Goal: Information Seeking & Learning: Learn about a topic

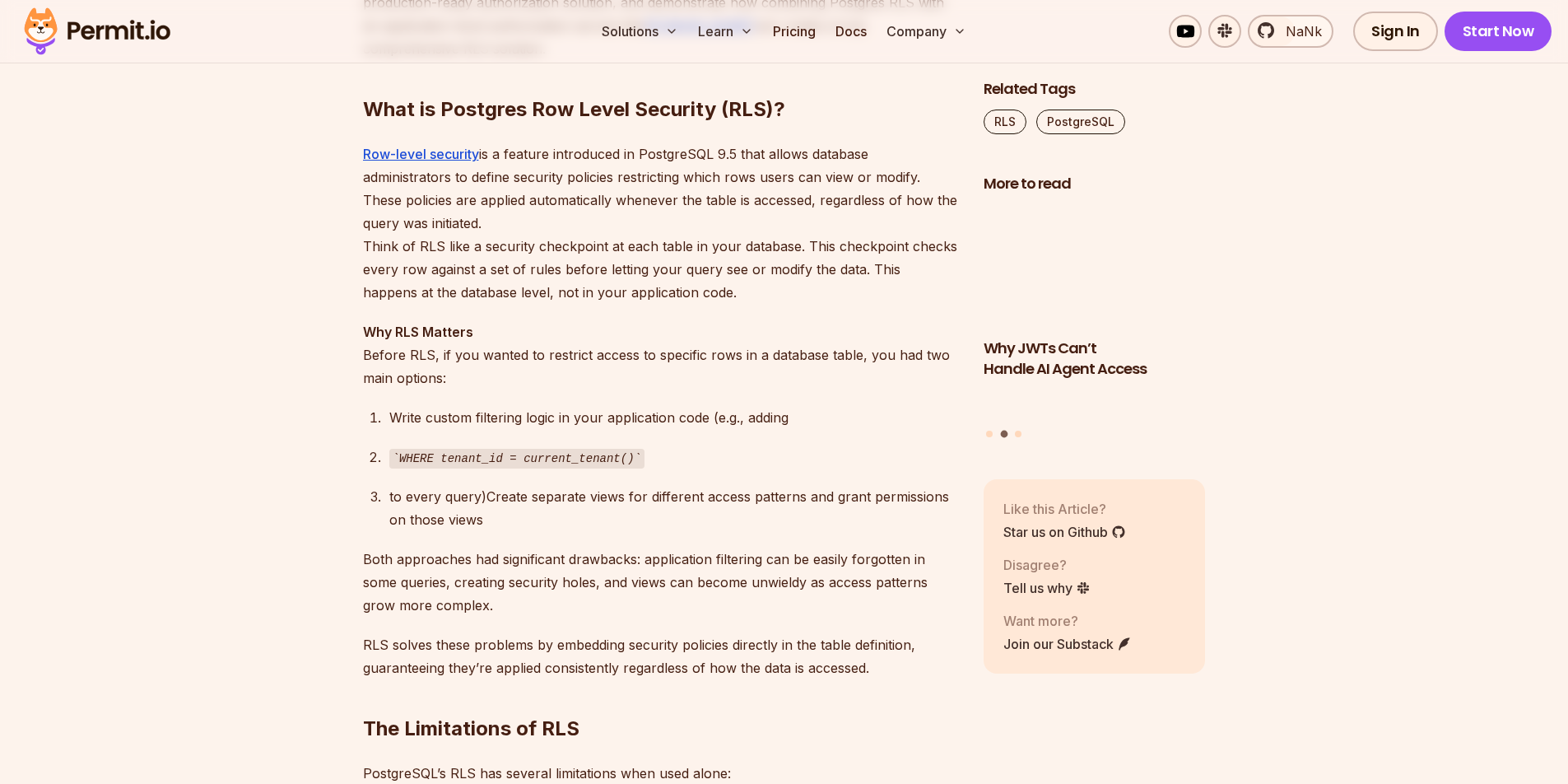
scroll to position [1299, 0]
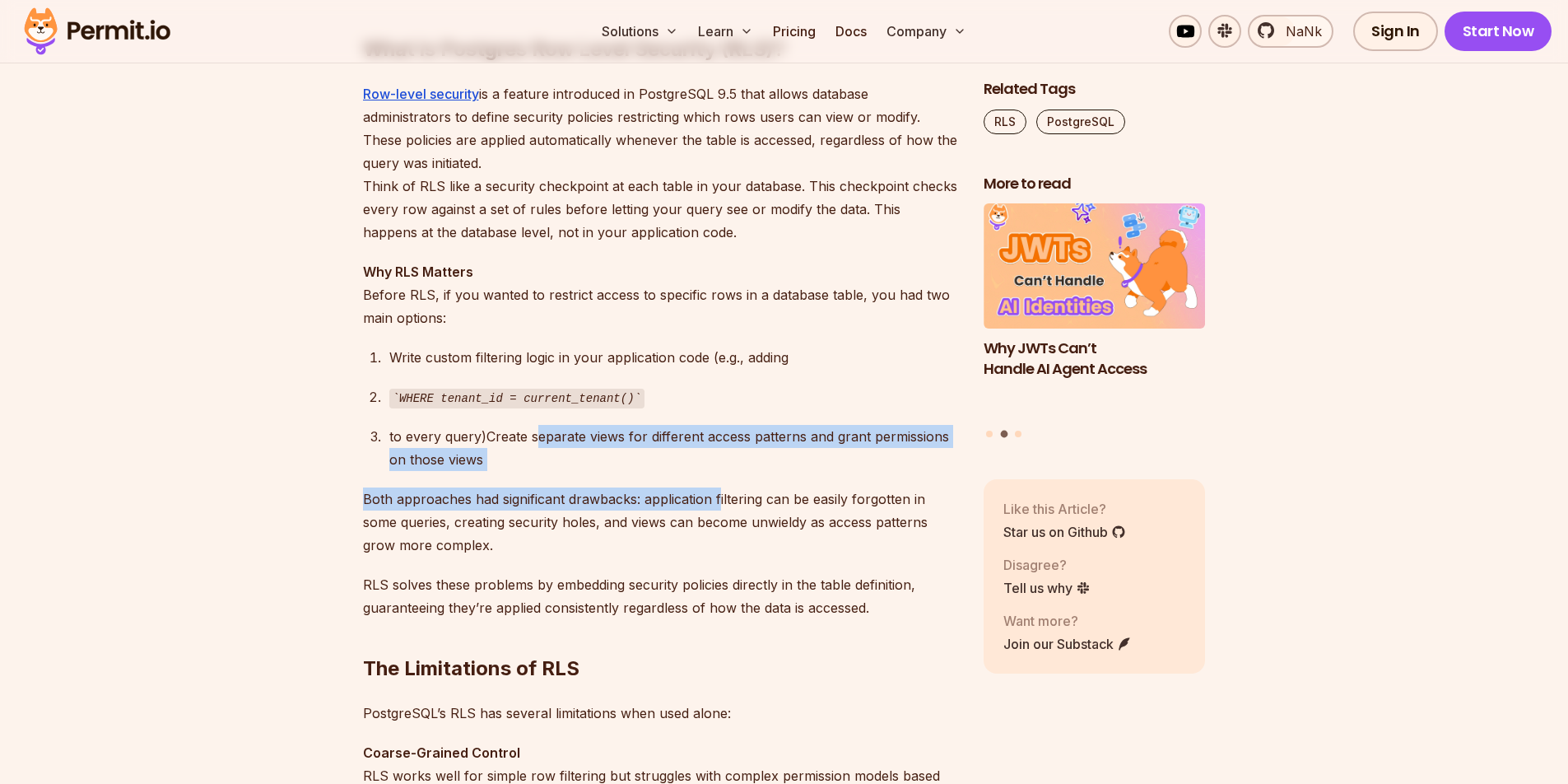
drag, startPoint x: 528, startPoint y: 428, endPoint x: 718, endPoint y: 492, distance: 200.5
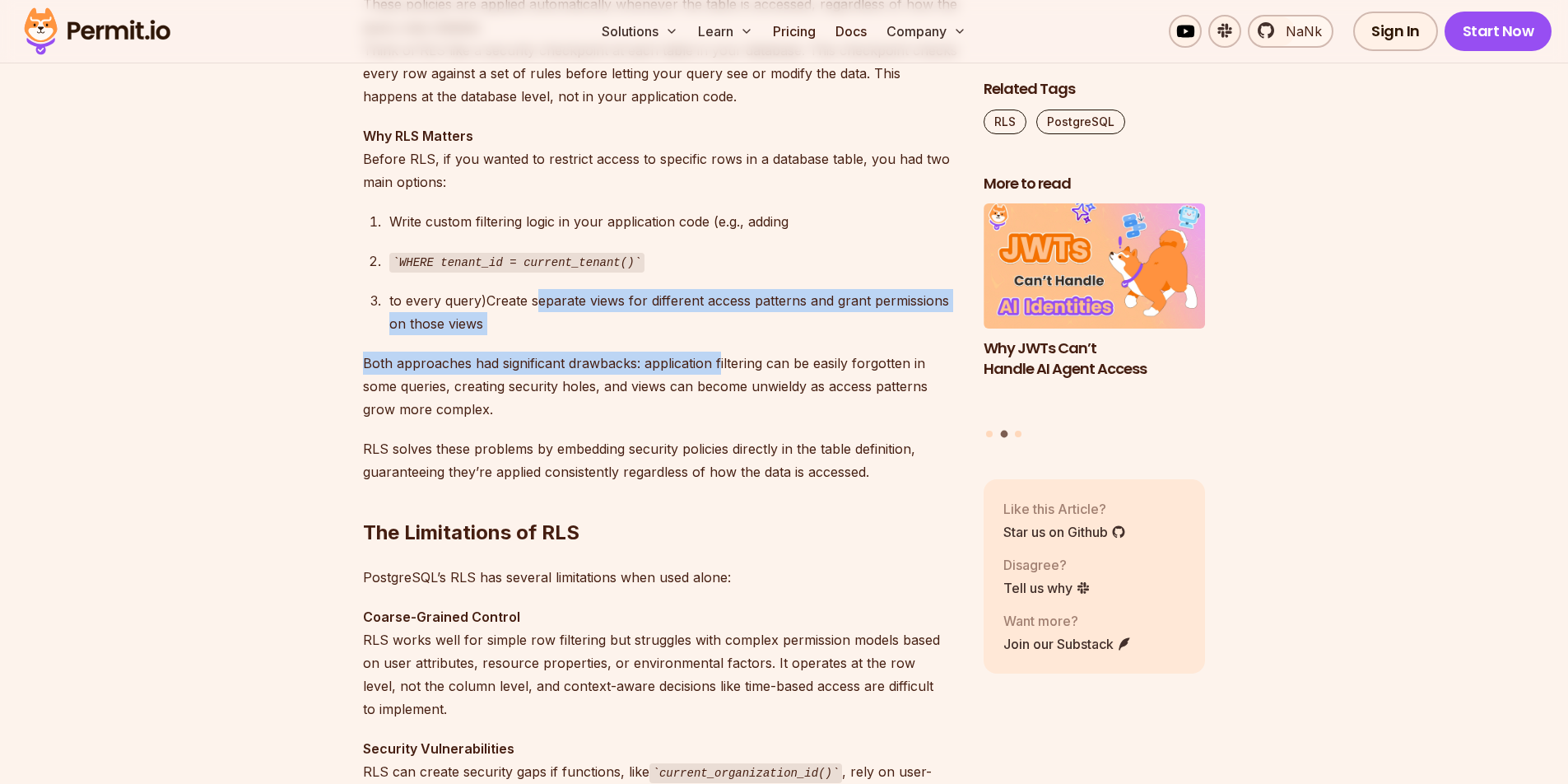
scroll to position [1689, 0]
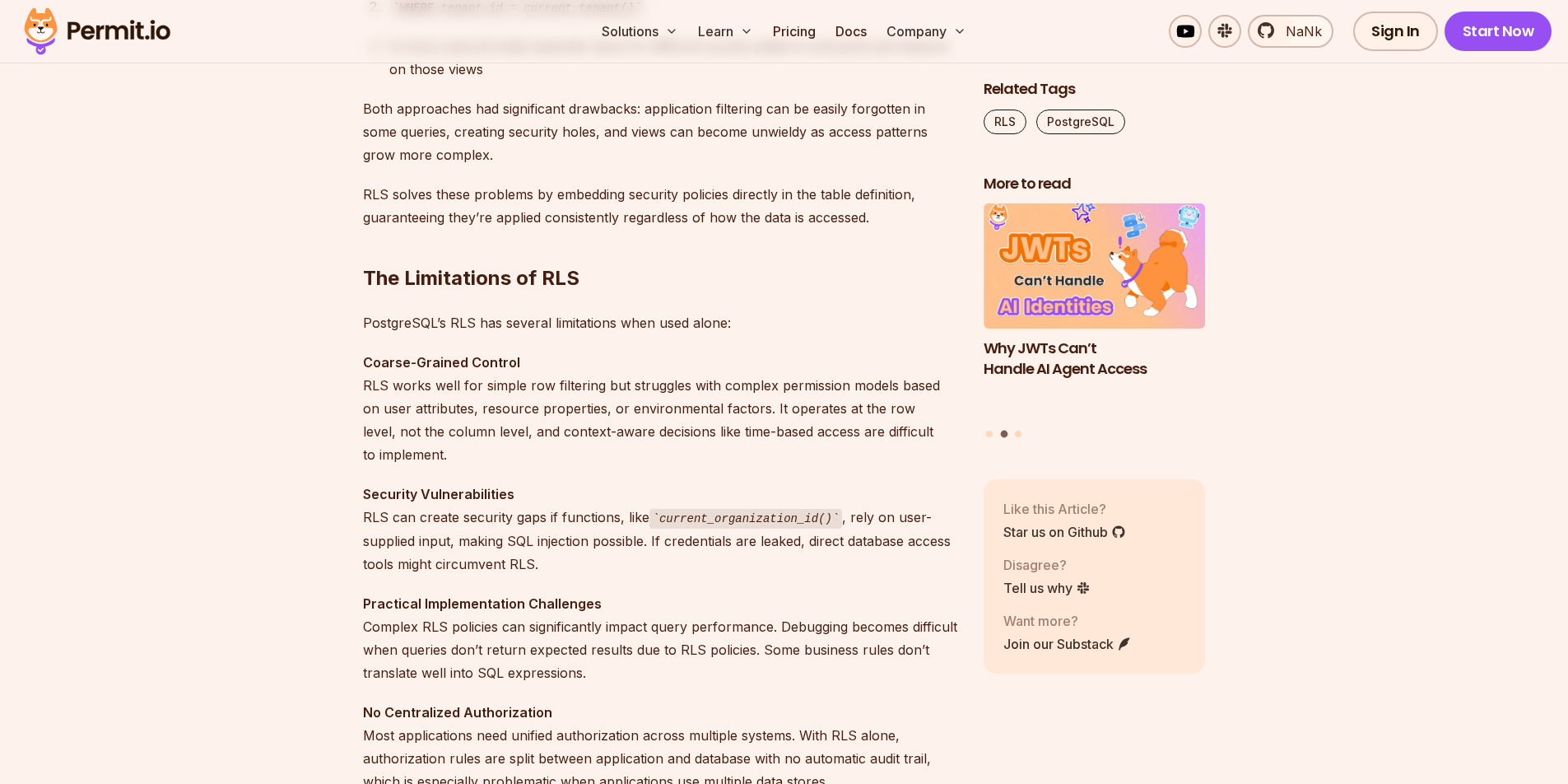
click at [493, 384] on p "Coarse-Grained Control RLS works well for simple row filtering but struggles wi…" at bounding box center [659, 409] width 594 height 115
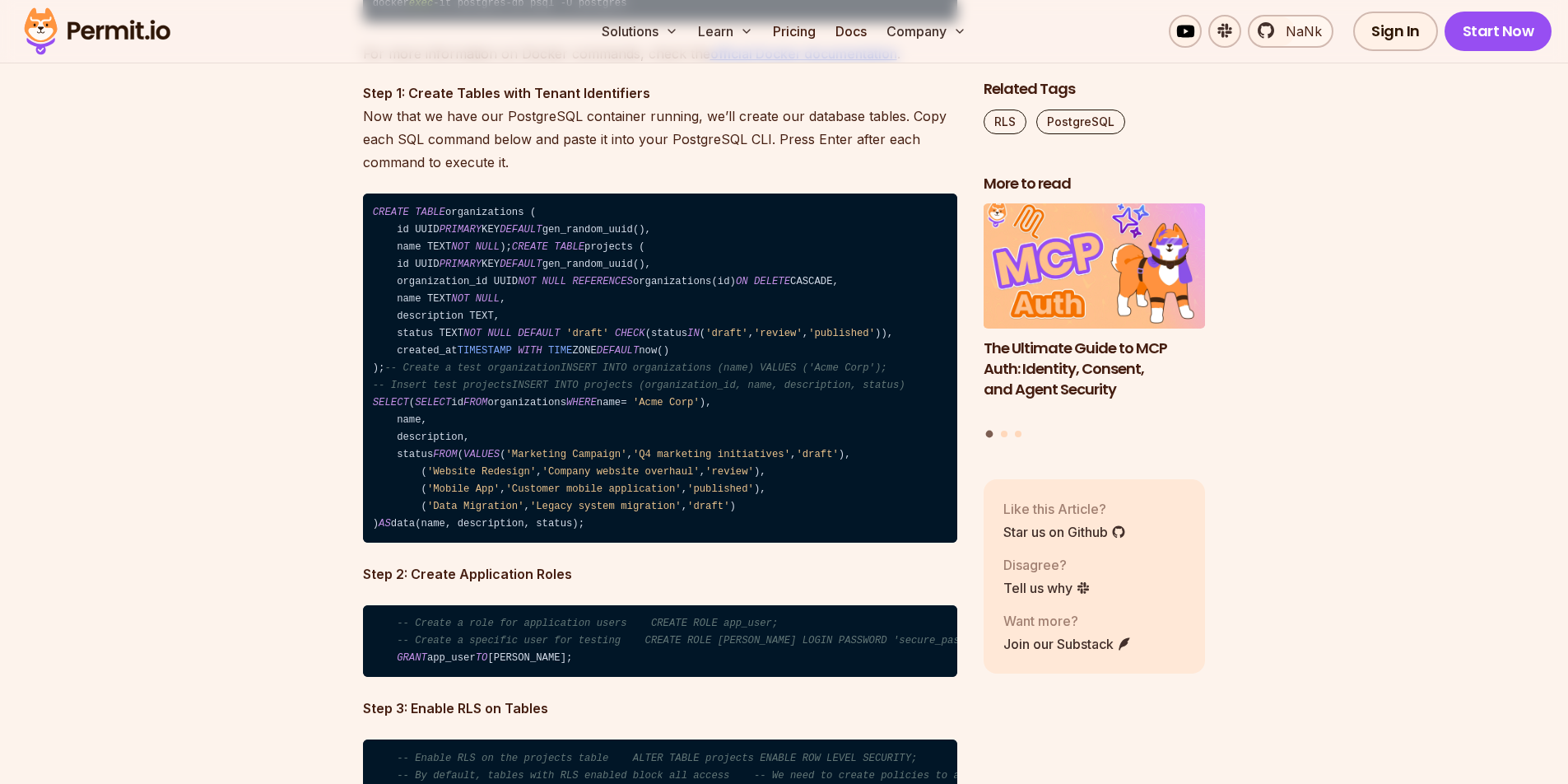
scroll to position [3606, 0]
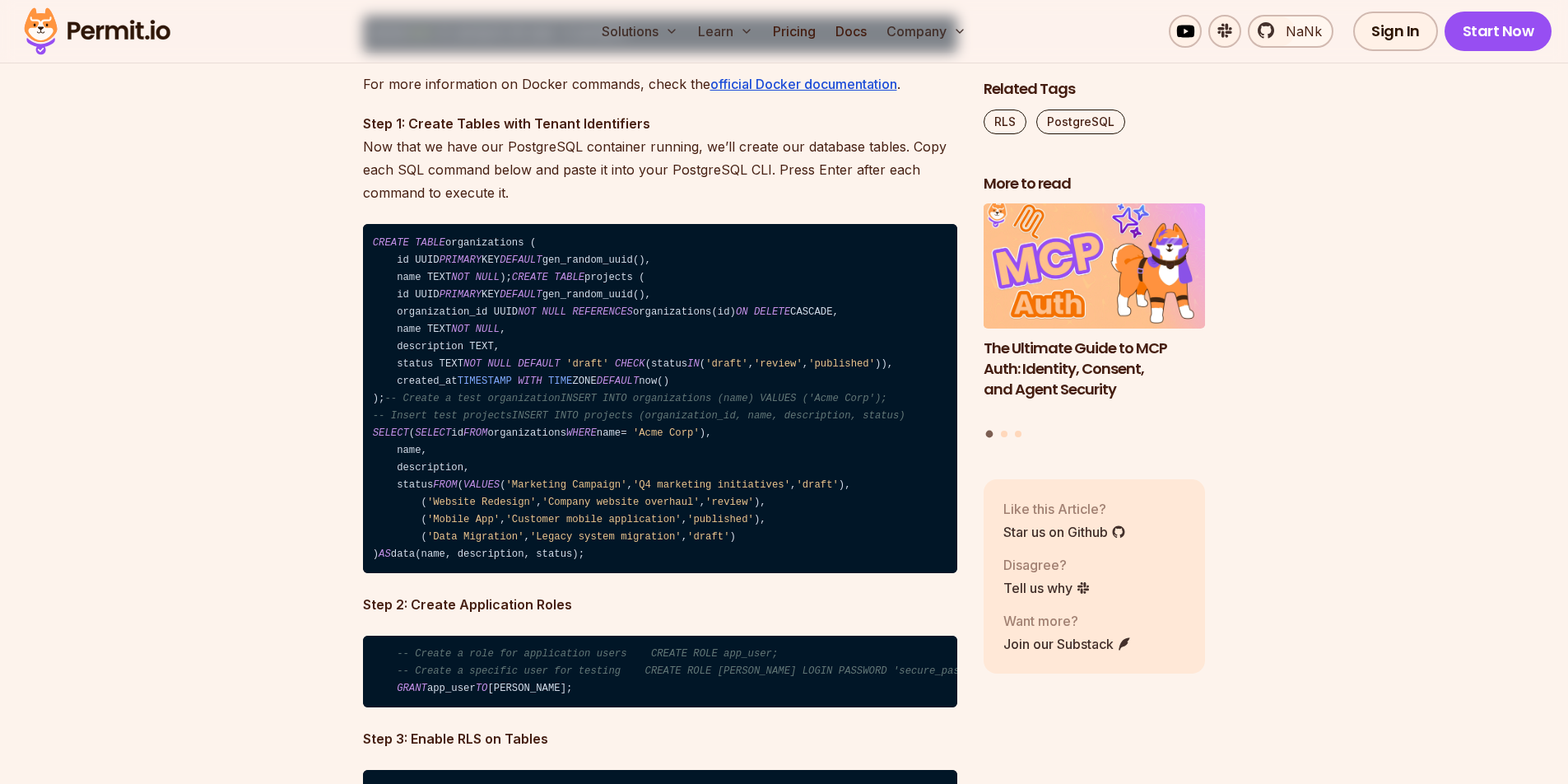
click at [482, 264] on span "PRIMARY" at bounding box center [460, 260] width 42 height 12
click at [581, 284] on code "CREATE TABLE organizations ( id UUID PRIMARY KEY DEFAULT gen_random_uuid(), nam…" at bounding box center [659, 398] width 594 height 349
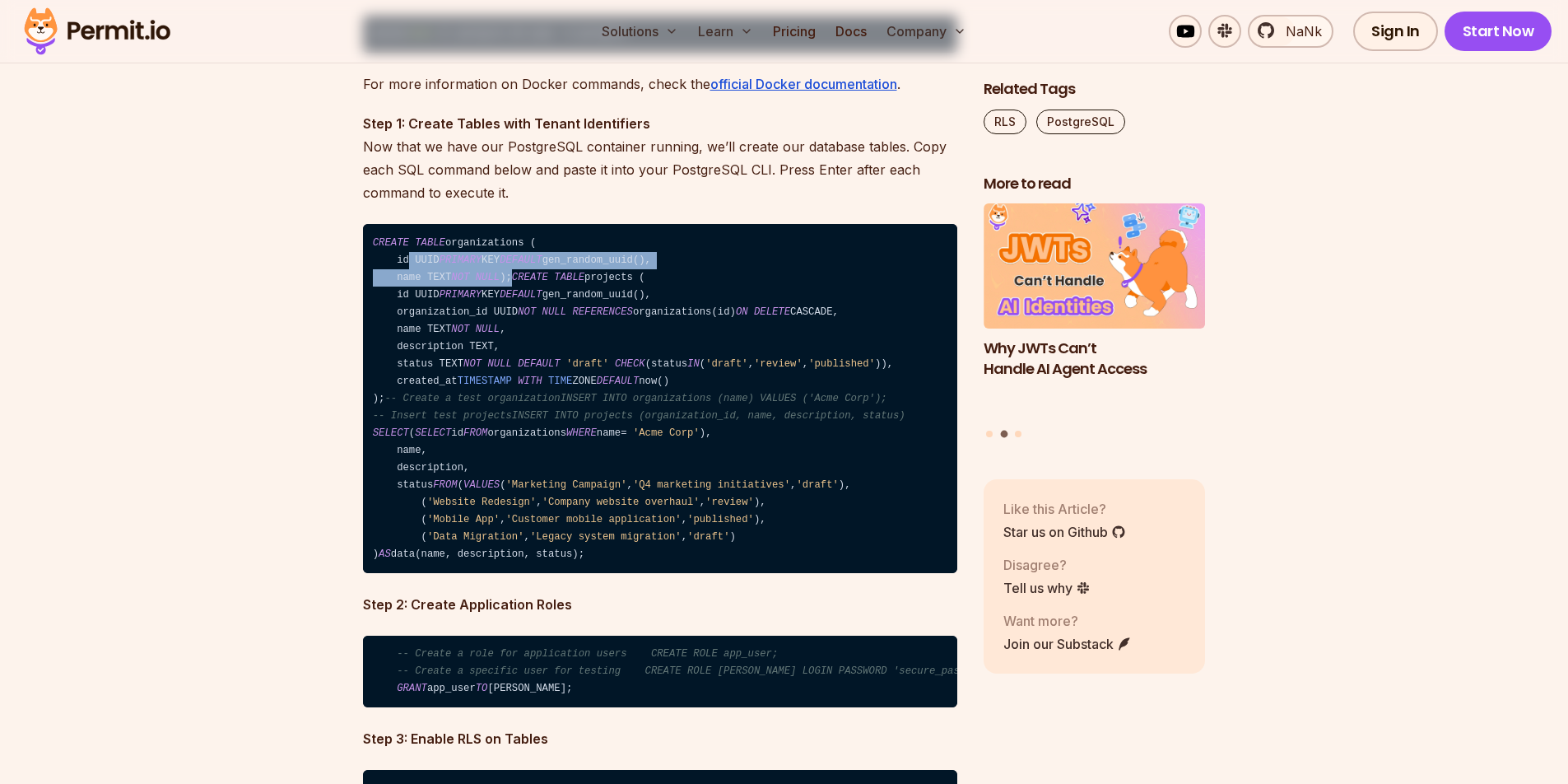
drag, startPoint x: 530, startPoint y: 277, endPoint x: 401, endPoint y: 264, distance: 129.7
click at [401, 264] on code "CREATE TABLE organizations ( id UUID PRIMARY KEY DEFAULT gen_random_uuid(), nam…" at bounding box center [659, 398] width 594 height 349
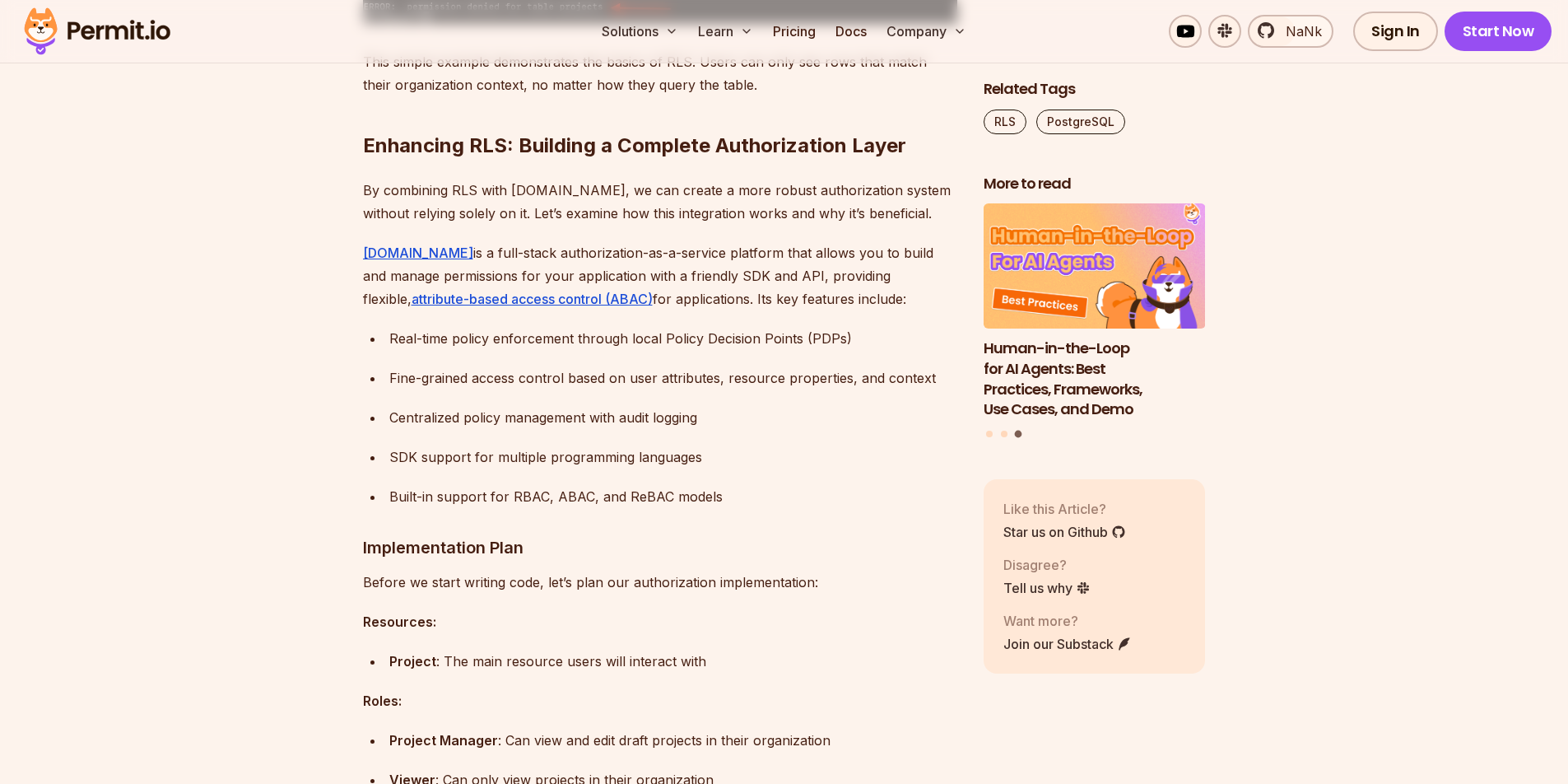
scroll to position [5026, 0]
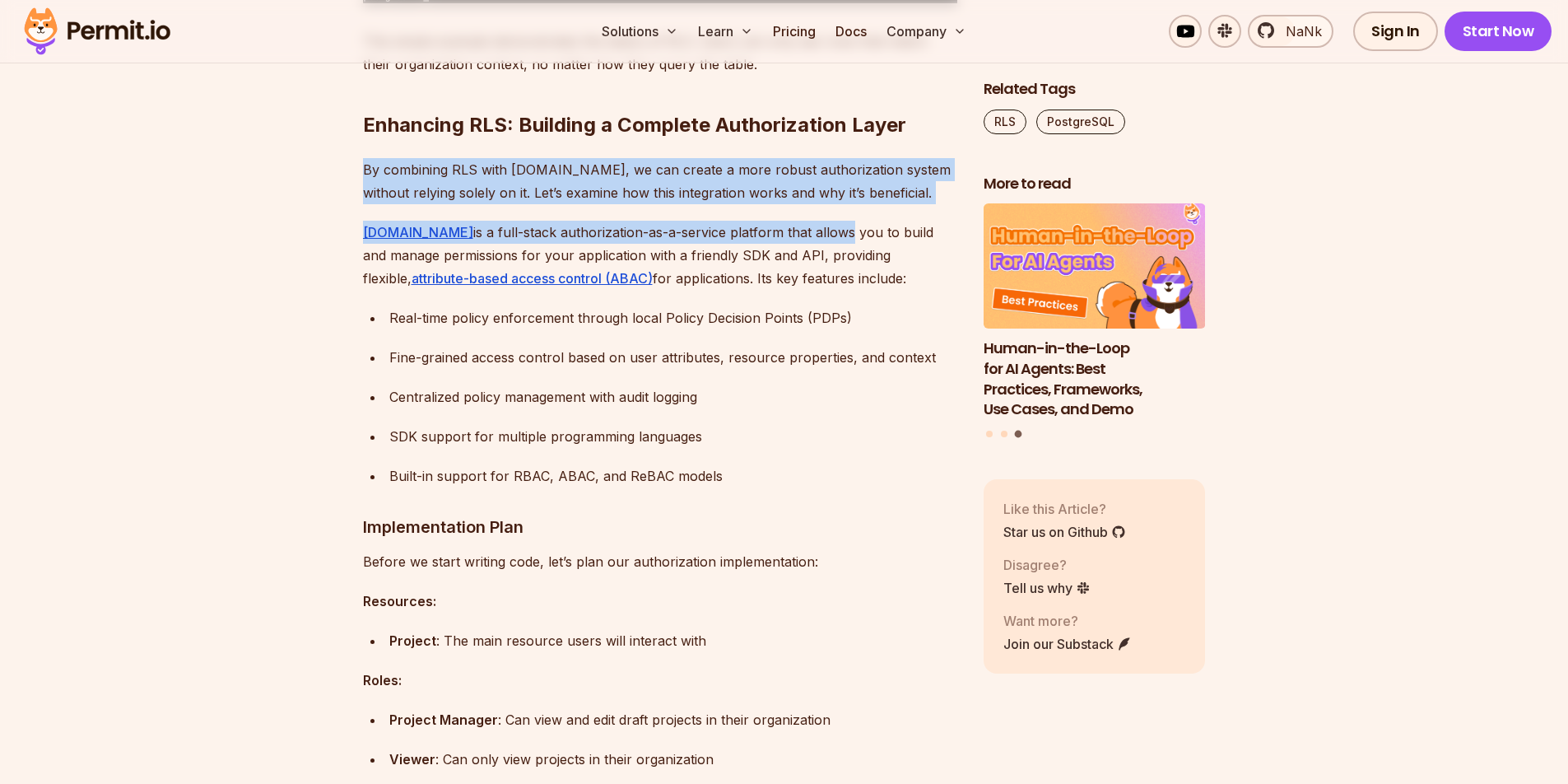
drag, startPoint x: 380, startPoint y: 336, endPoint x: 791, endPoint y: 394, distance: 415.1
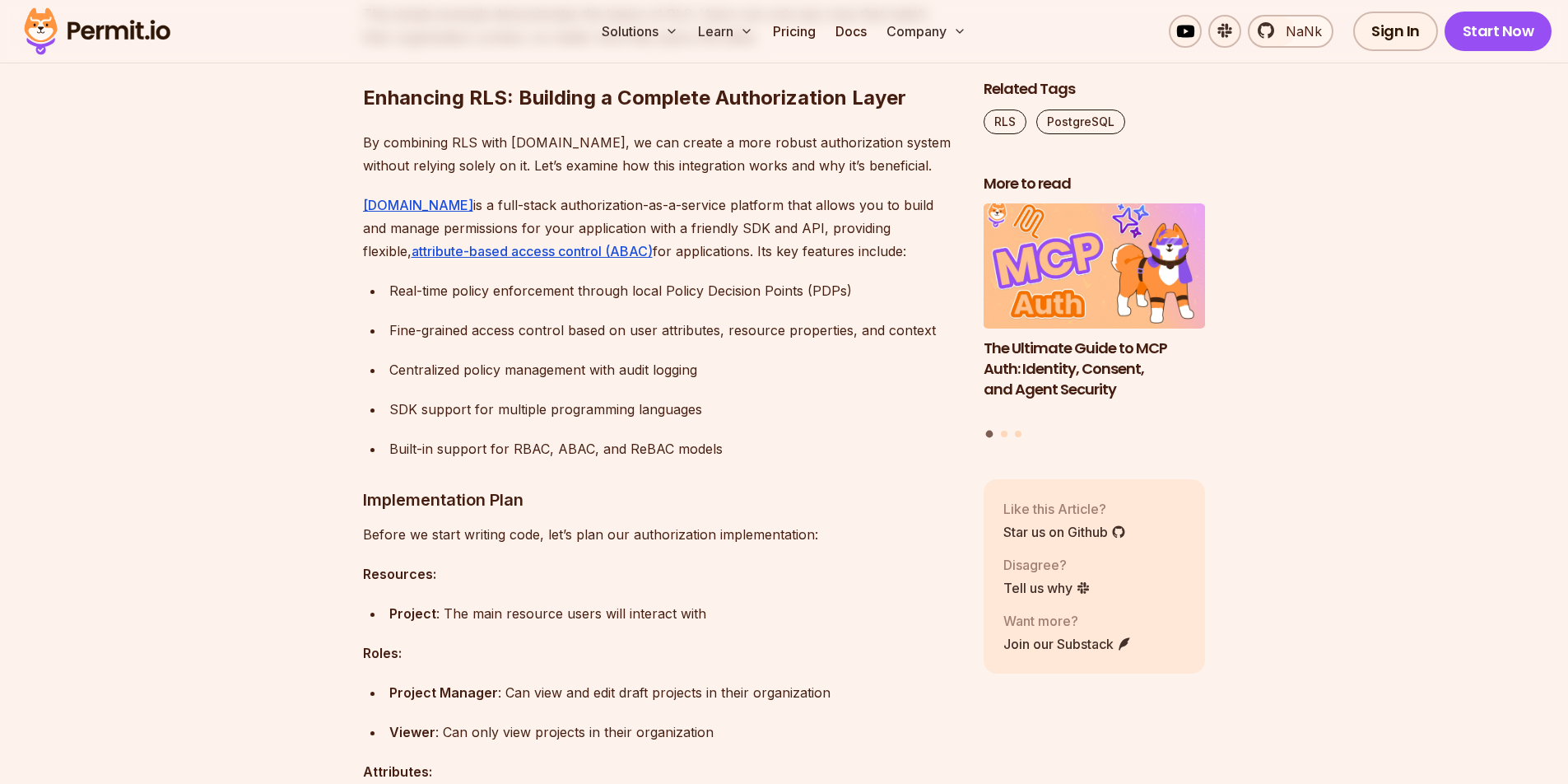
click at [553, 302] on div "Real-time policy enforcement through local Policy Decision Points (PDPs)" at bounding box center [672, 291] width 568 height 23
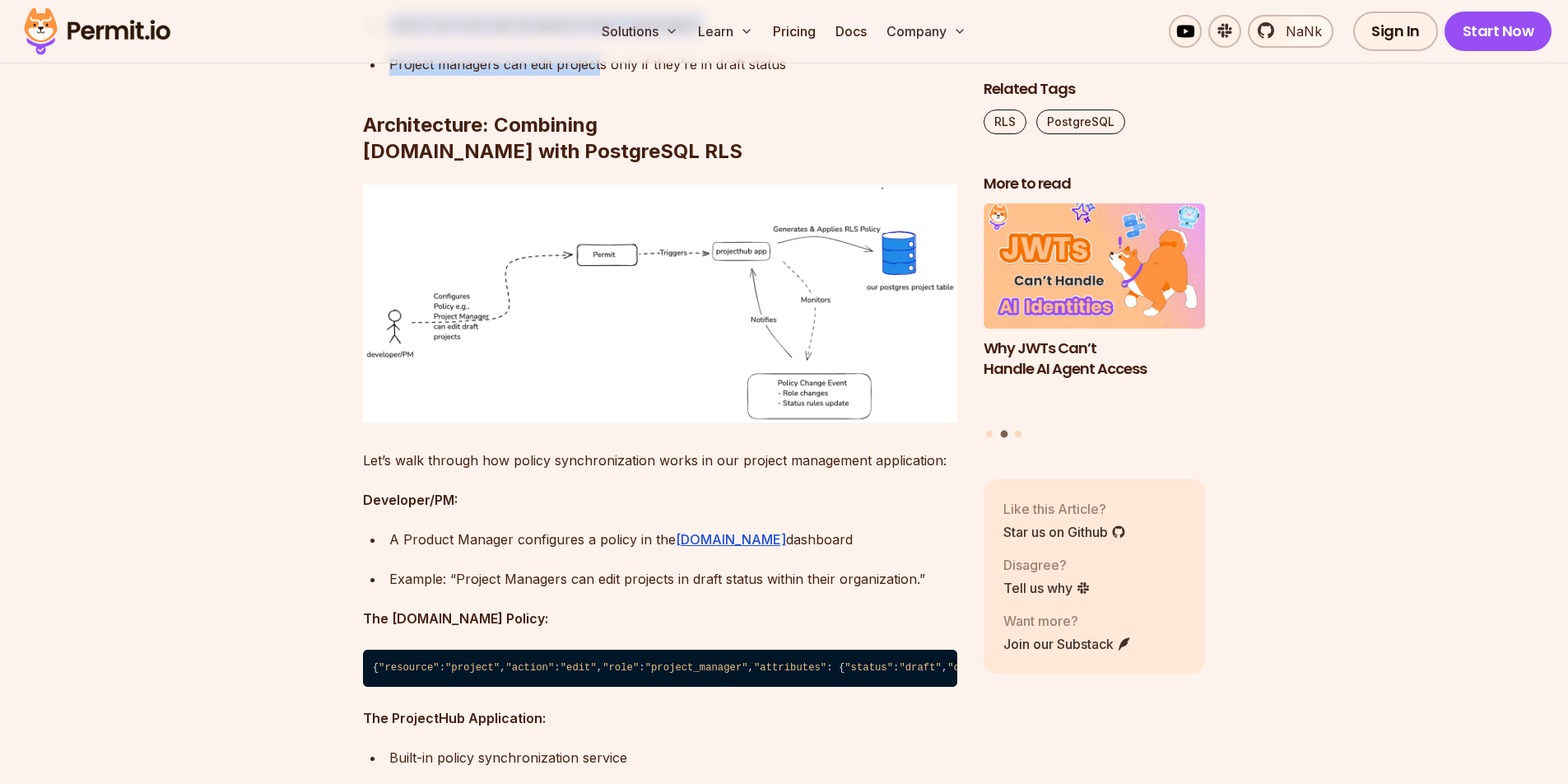
scroll to position [6108, 0]
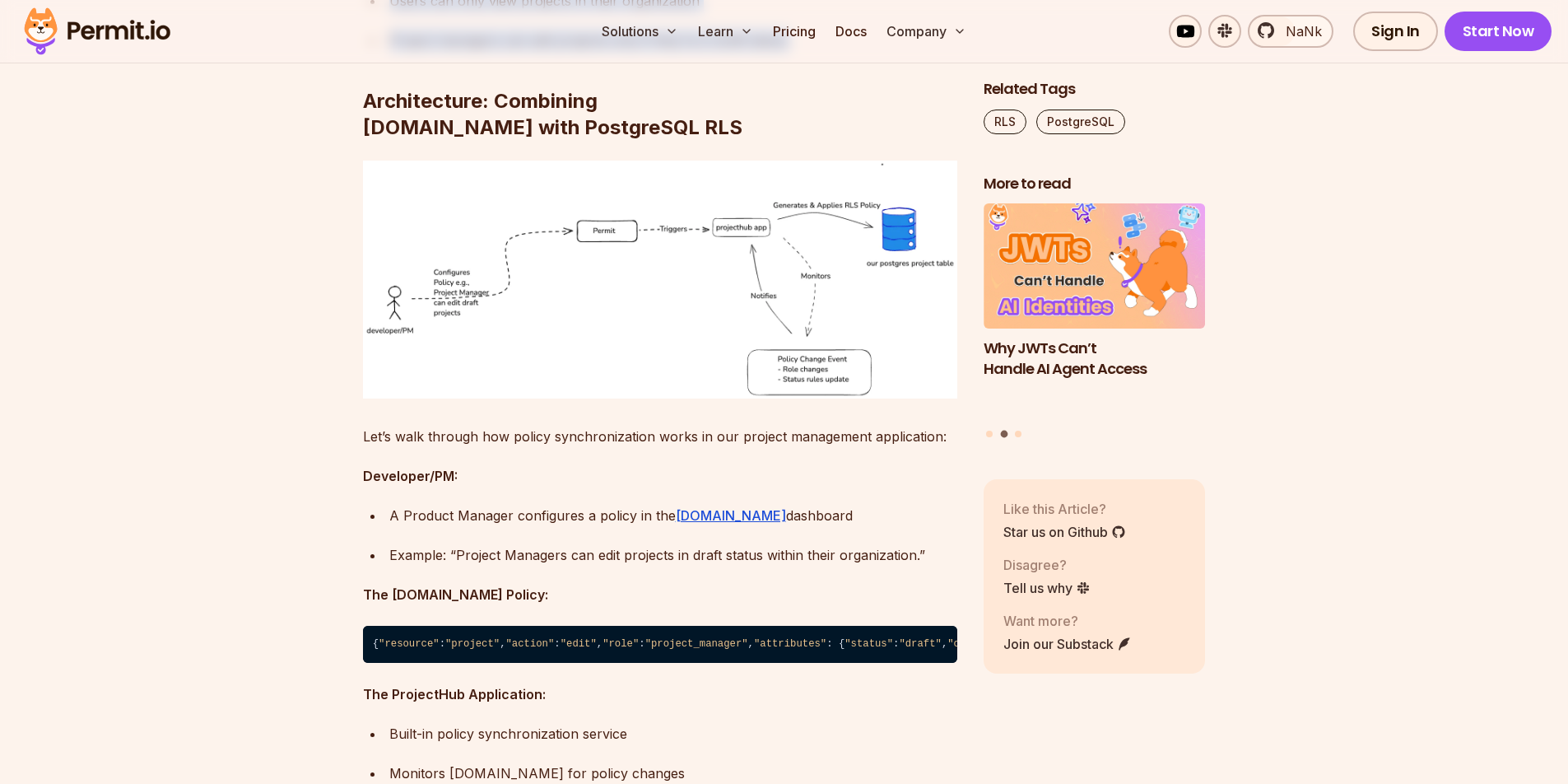
drag, startPoint x: 498, startPoint y: 457, endPoint x: 566, endPoint y: 230, distance: 237.0
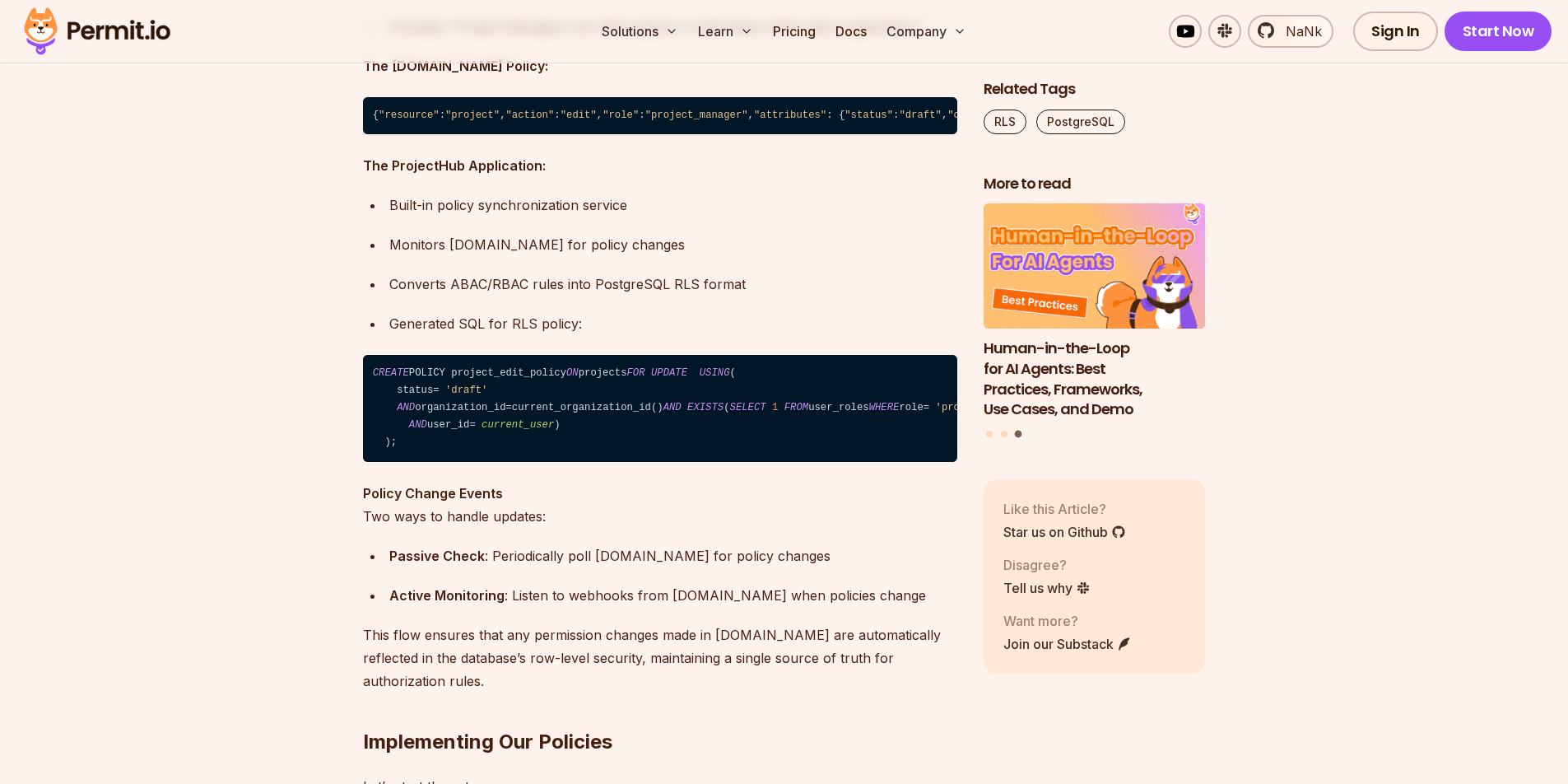
scroll to position [6684, 0]
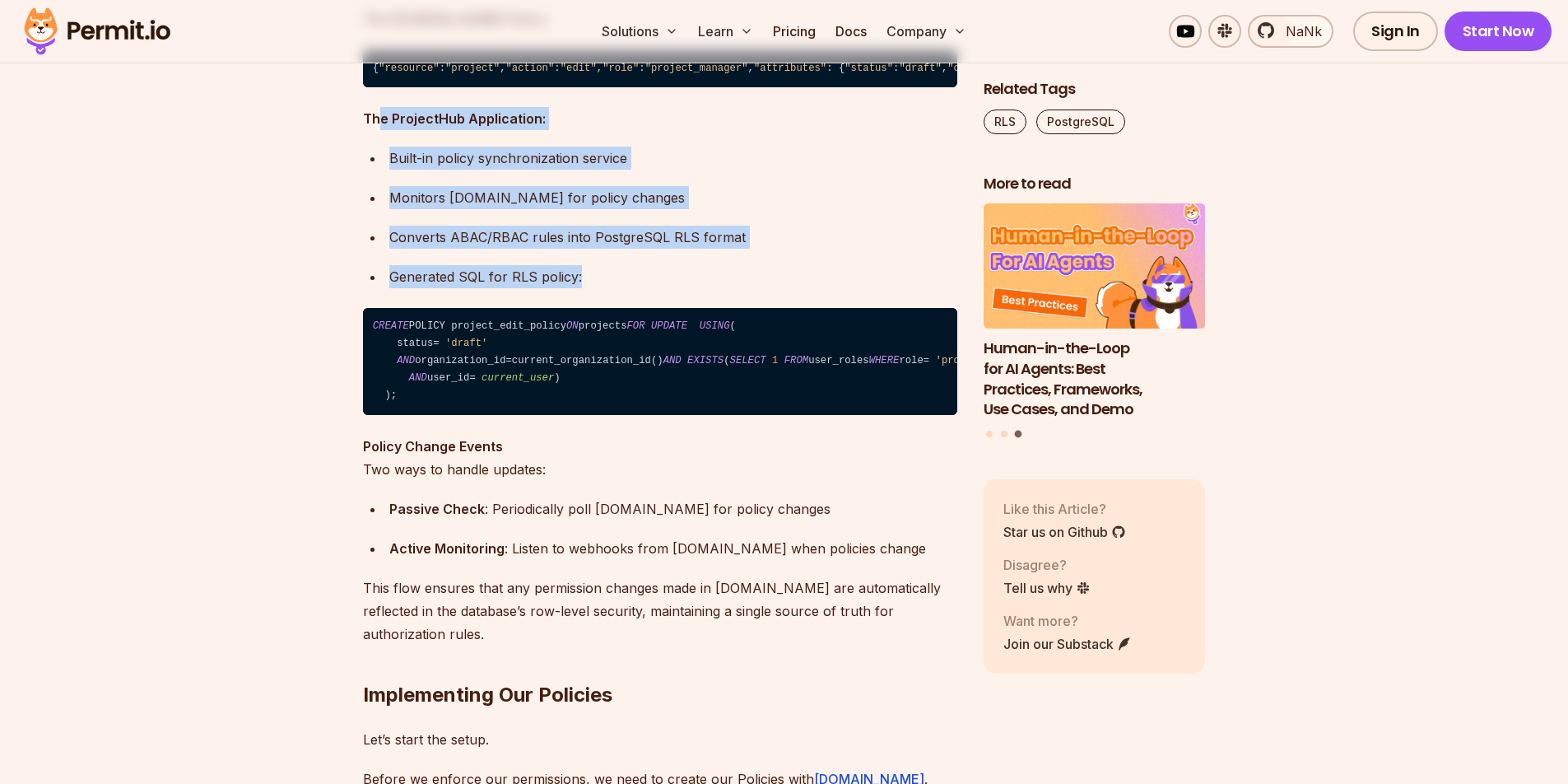
drag, startPoint x: 375, startPoint y: 267, endPoint x: 763, endPoint y: 434, distance: 422.4
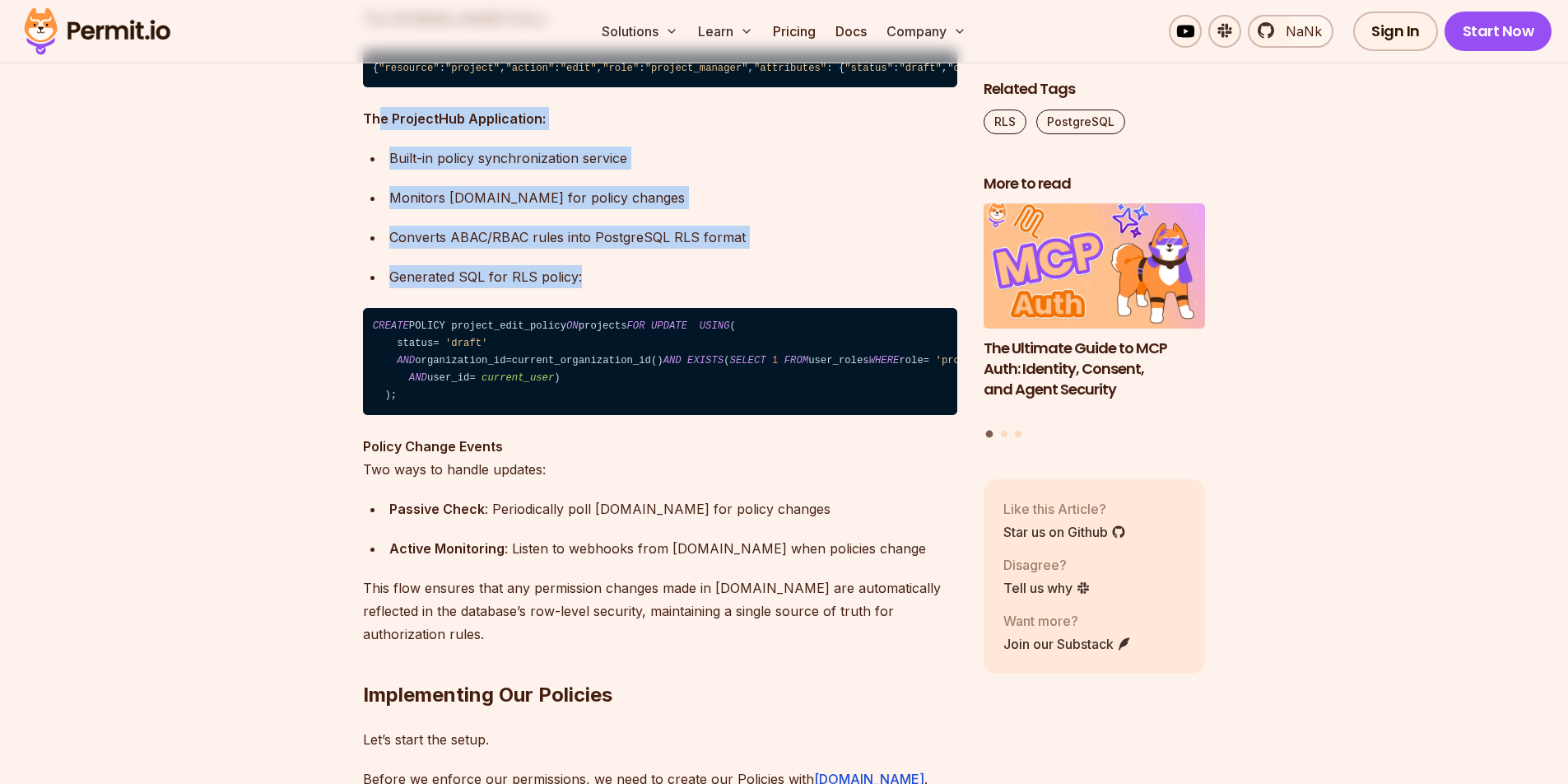
scroll to position [6820, 0]
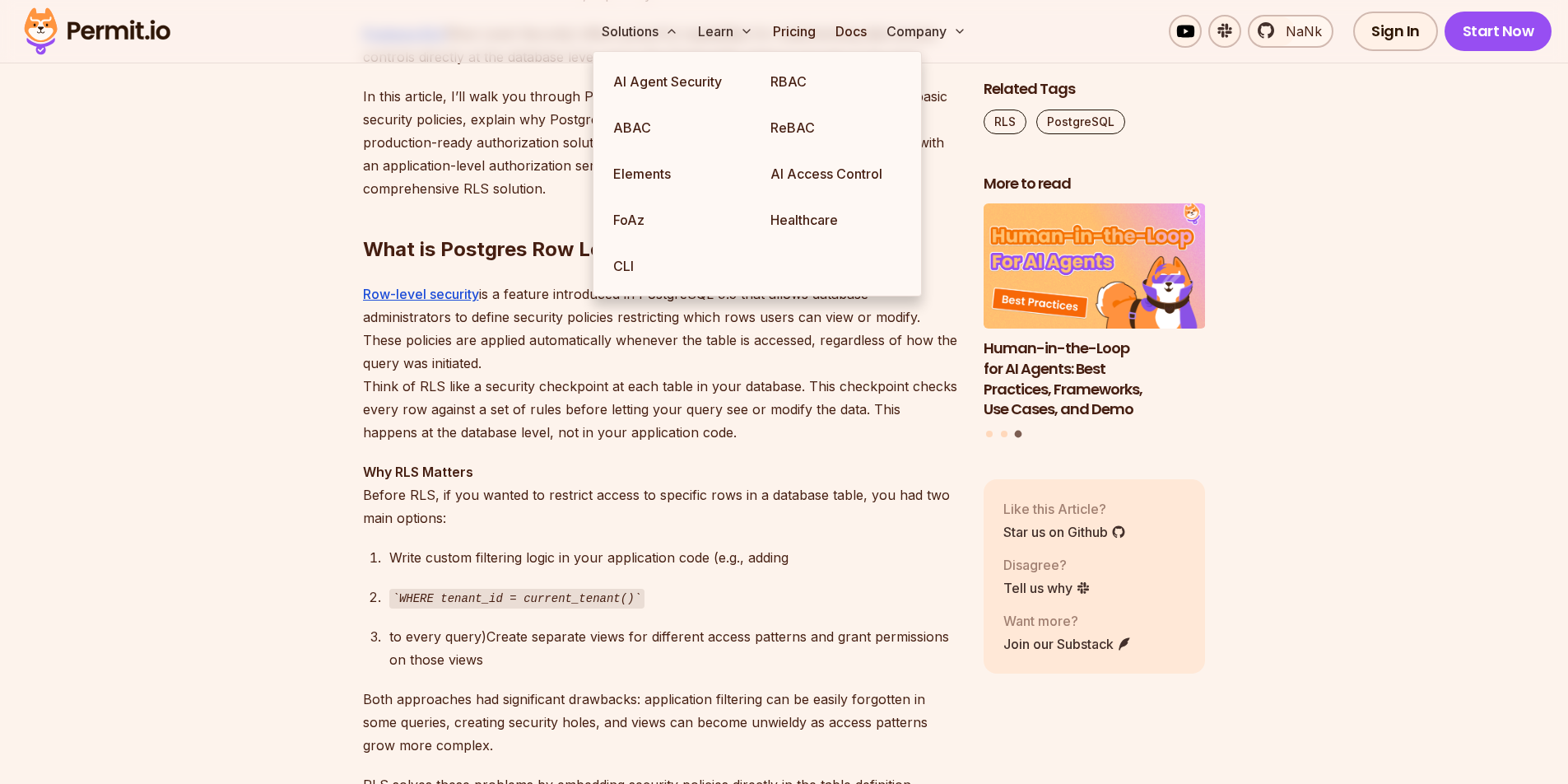
scroll to position [0, 0]
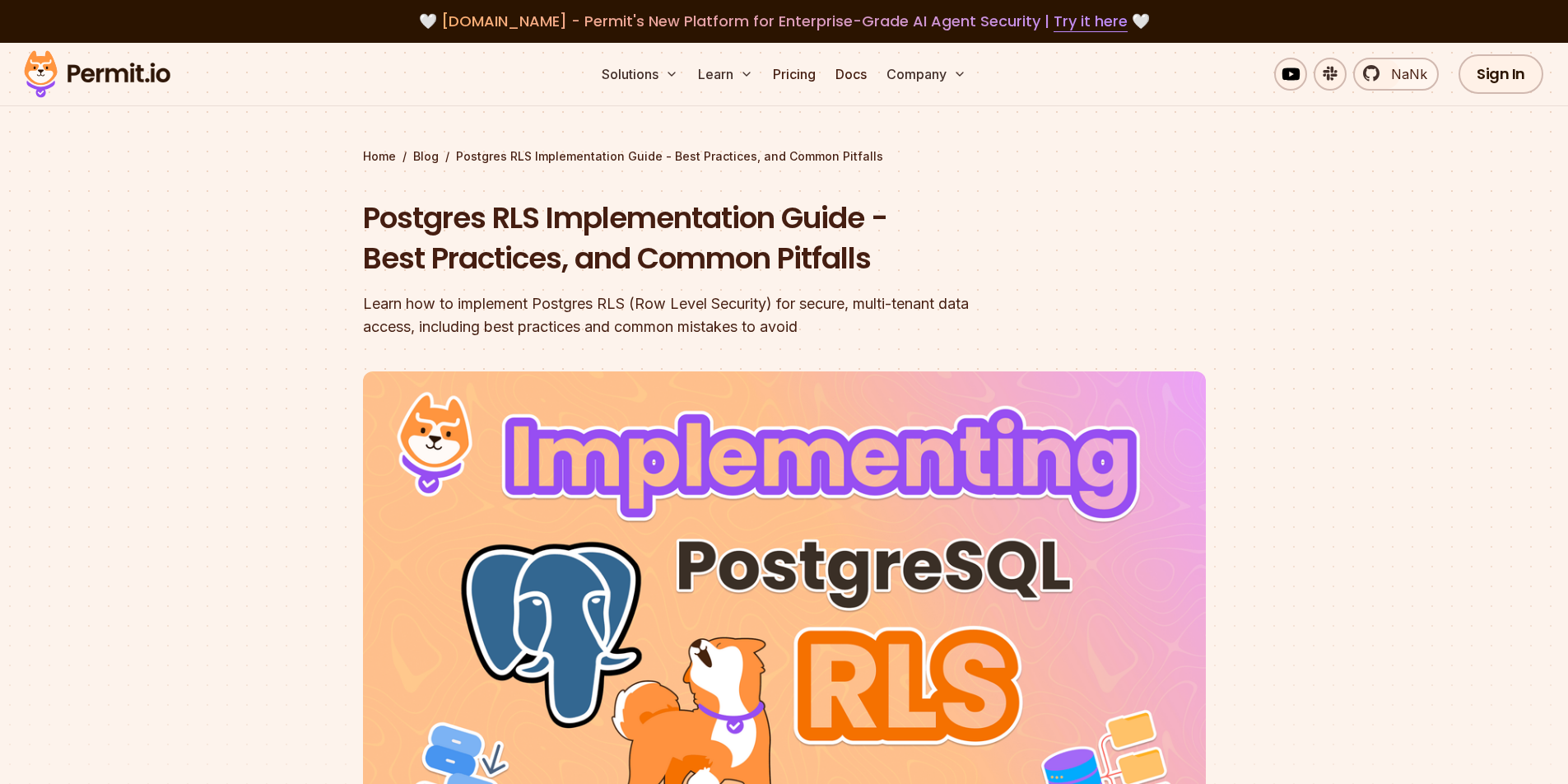
click at [775, 215] on h1 "Postgres RLS Implementation Guide - Best Practices, and Common Pitfalls" at bounding box center [678, 238] width 632 height 81
click at [1098, 241] on header "Postgres RLS Implementation Guide - Best Practices, and Common Pitfalls Learn h…" at bounding box center [784, 565] width 843 height 736
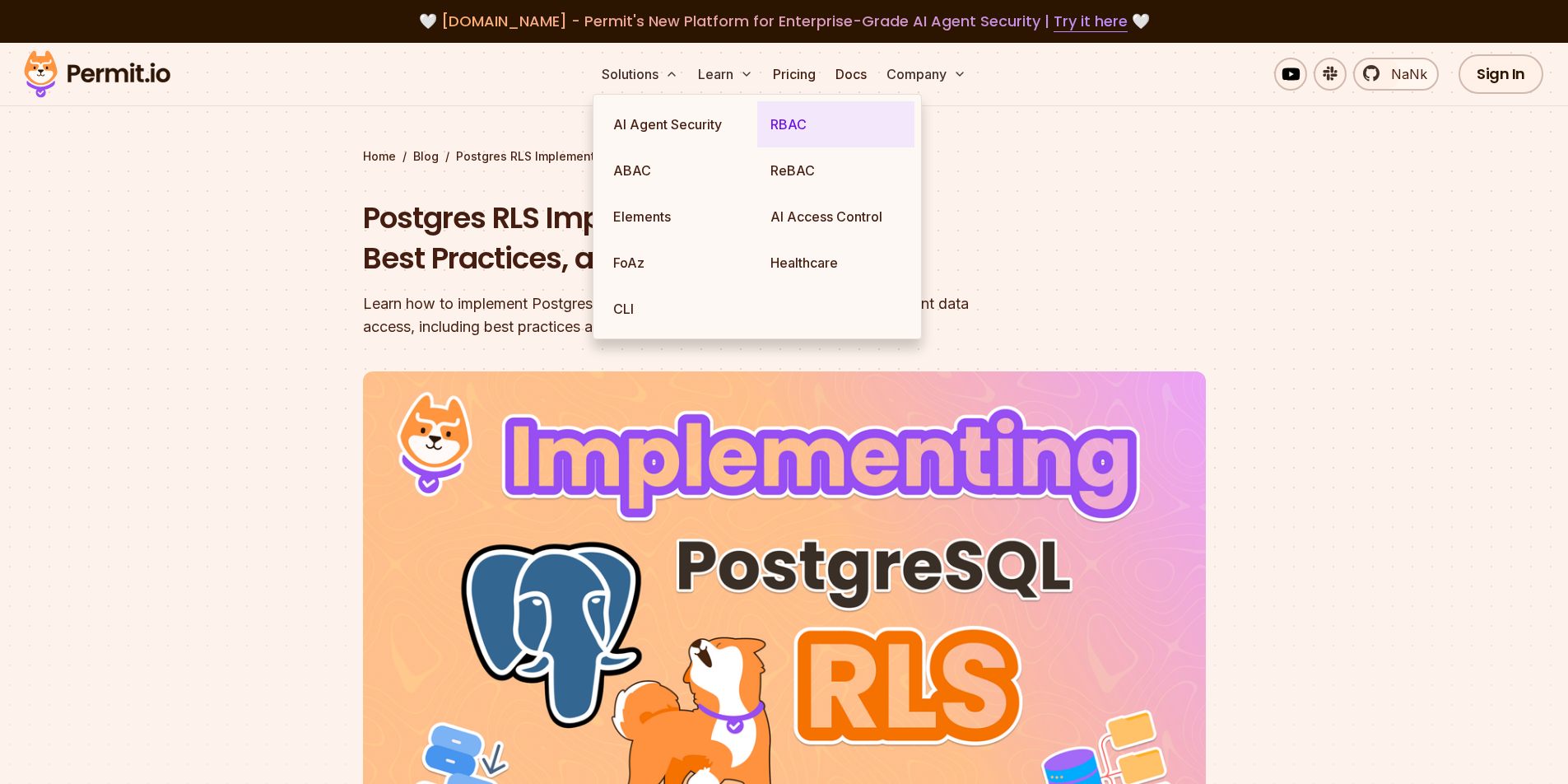
click at [825, 127] on link "RBAC" at bounding box center [835, 124] width 157 height 46
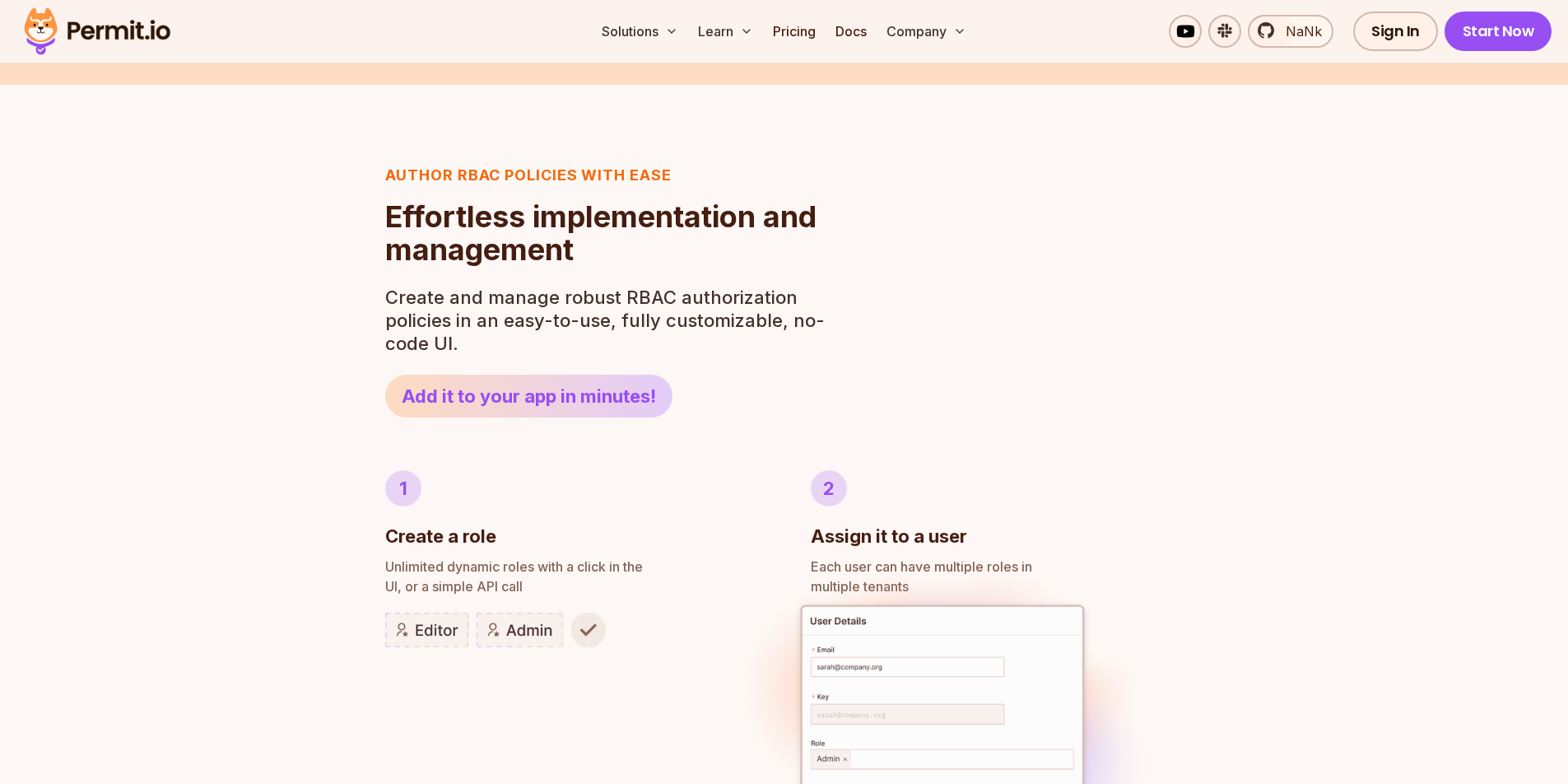
scroll to position [777, 0]
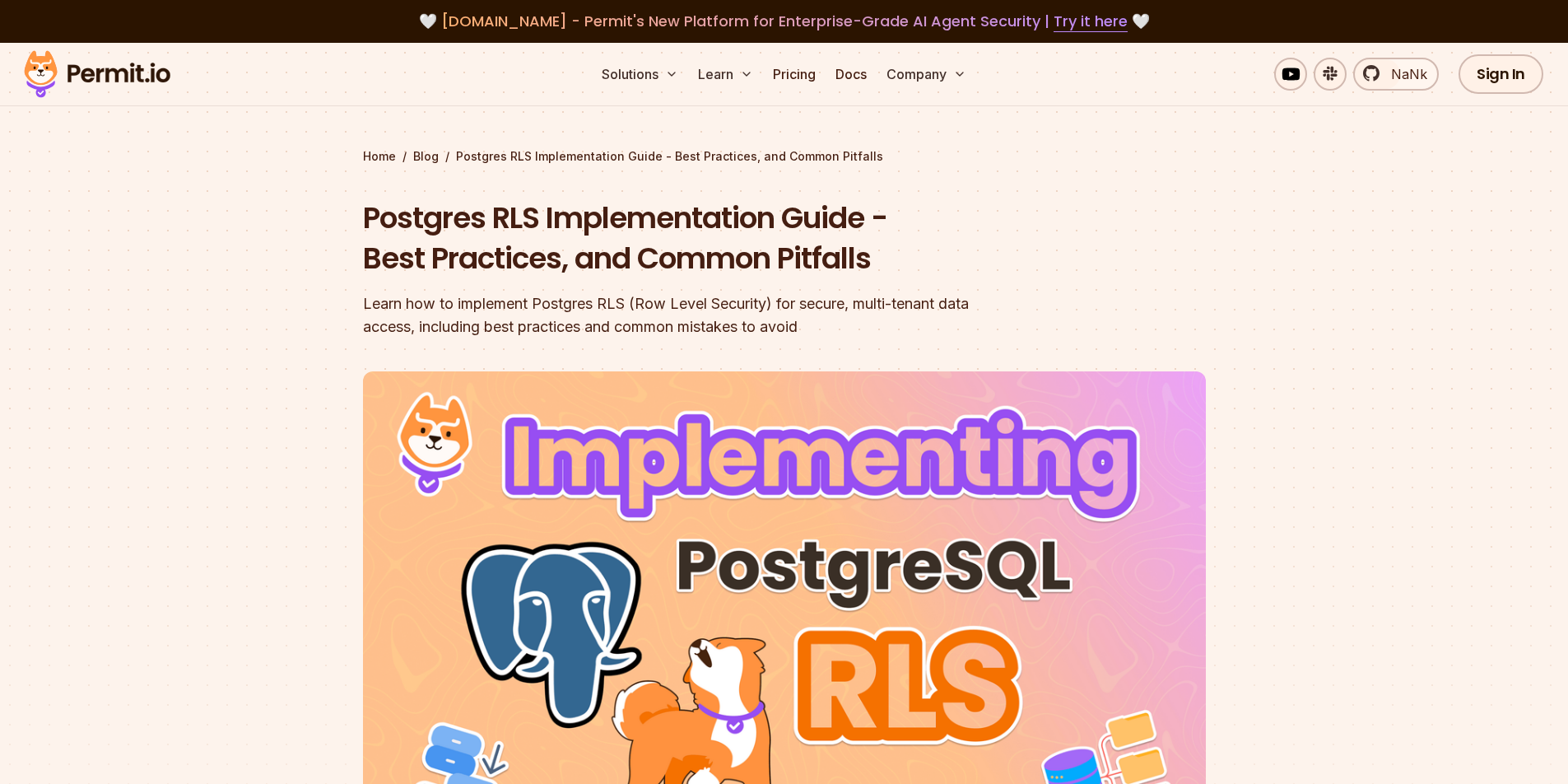
click at [116, 170] on section "Home / Blog / Postgres RLS Implementation Guide - Best Practices, and Common Pi…" at bounding box center [784, 508] width 1568 height 931
click at [139, 161] on section "Home / Blog / Postgres RLS Implementation Guide - Best Practices, and Common Pi…" at bounding box center [784, 508] width 1568 height 931
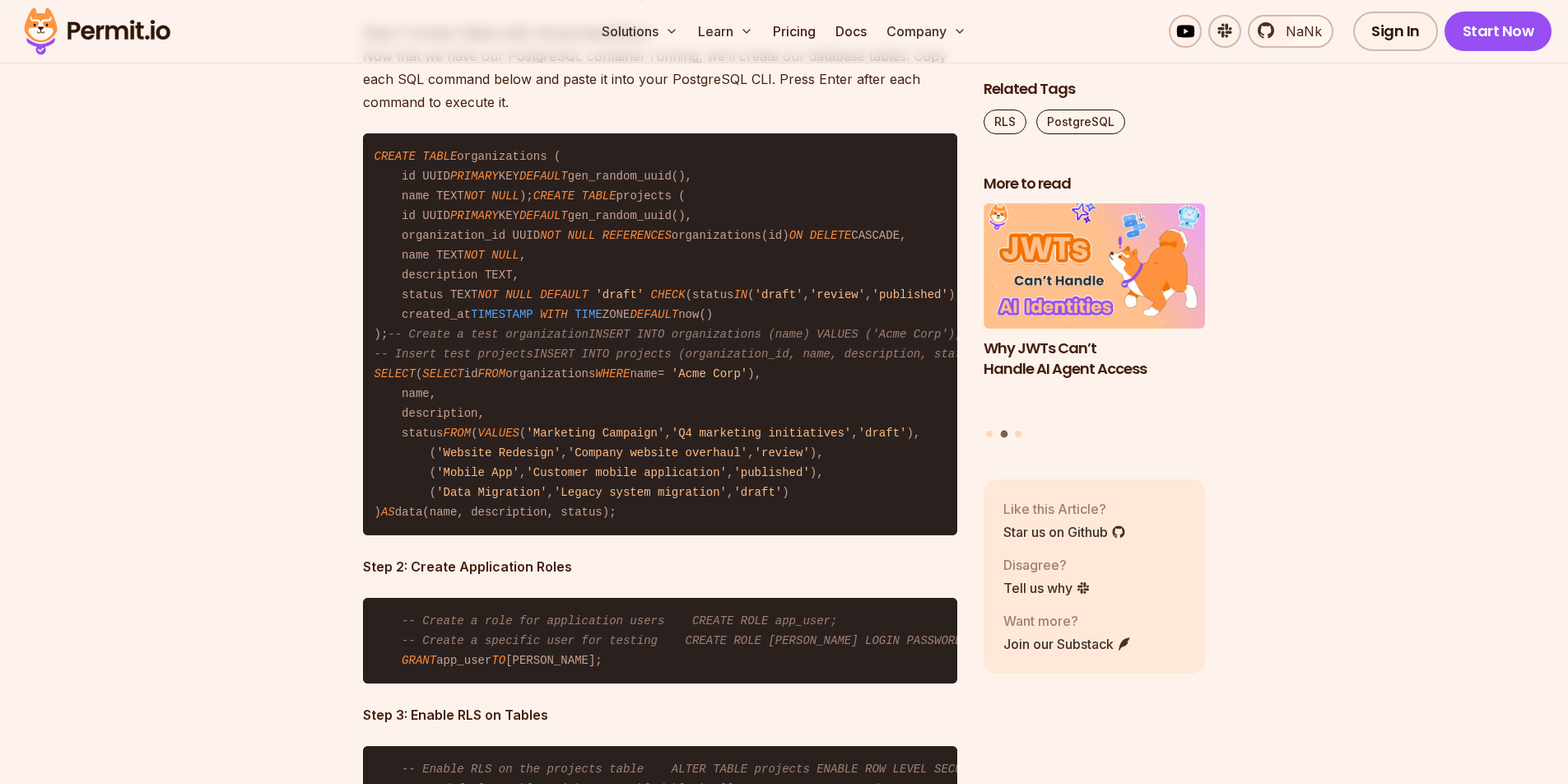
scroll to position [4274, 0]
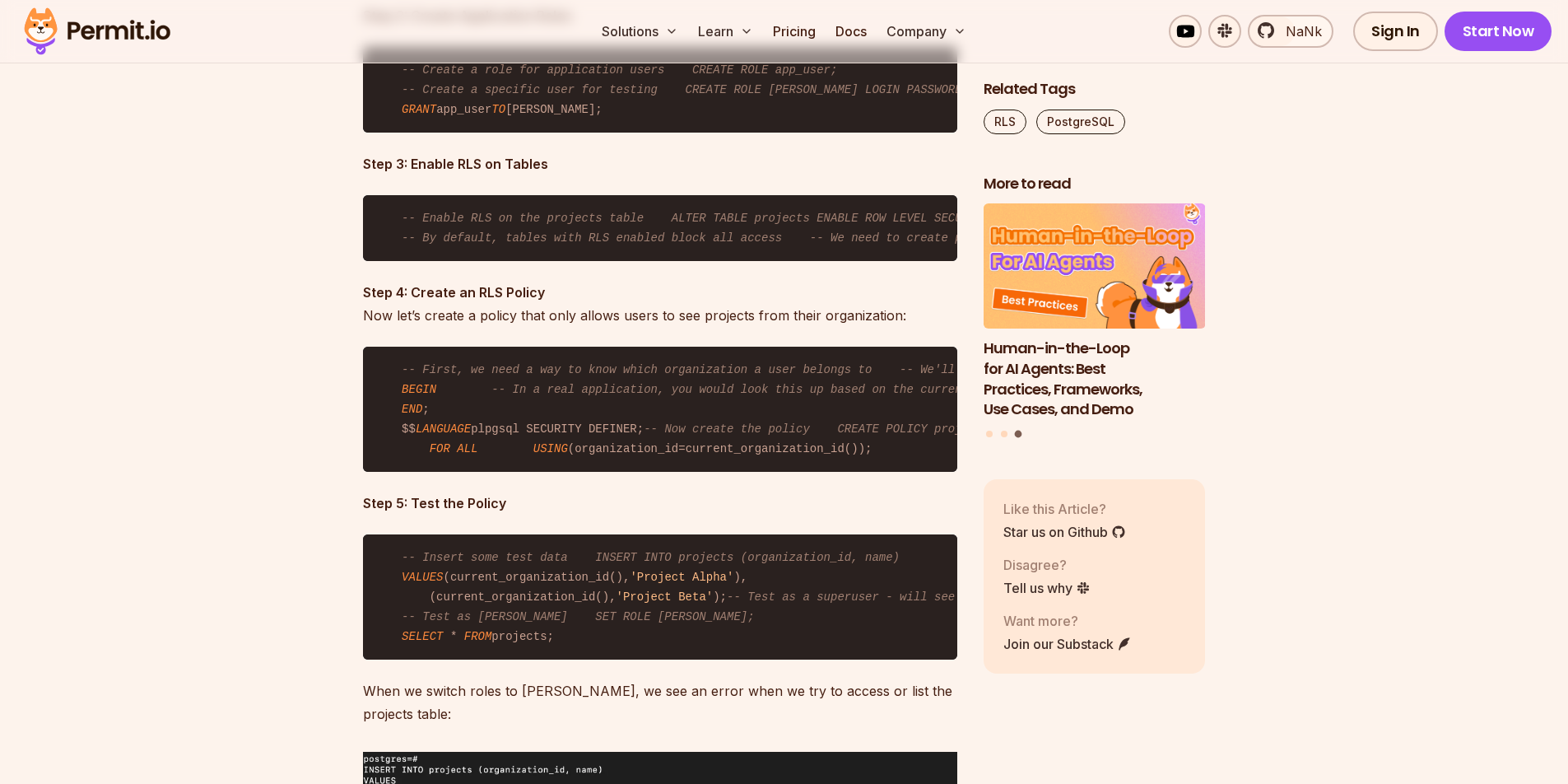
click at [1365, 2] on div "Solutions Learn Pricing Docs Company NaNk Sign In Start Now" at bounding box center [784, 31] width 1568 height 64
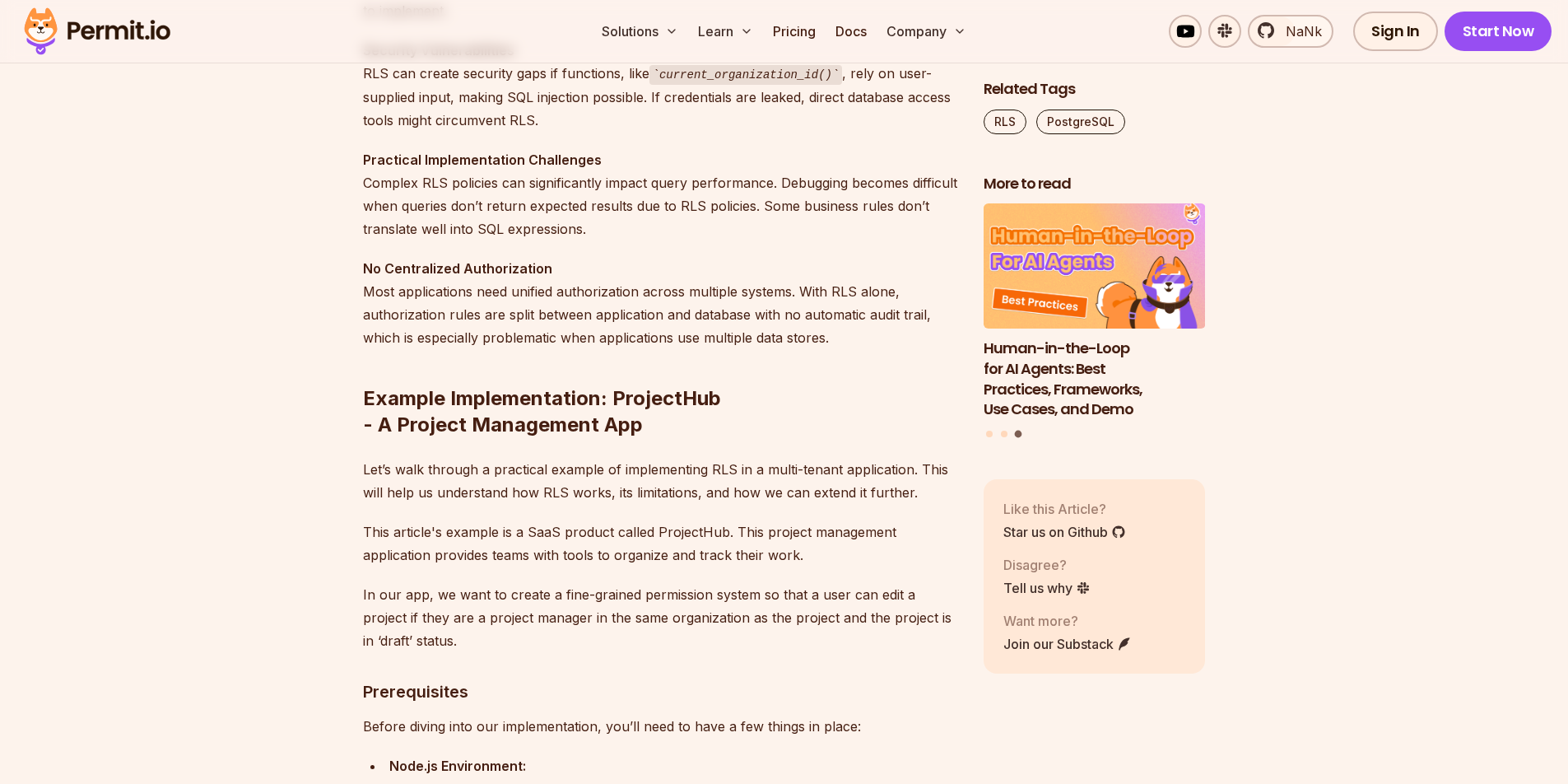
scroll to position [0, 0]
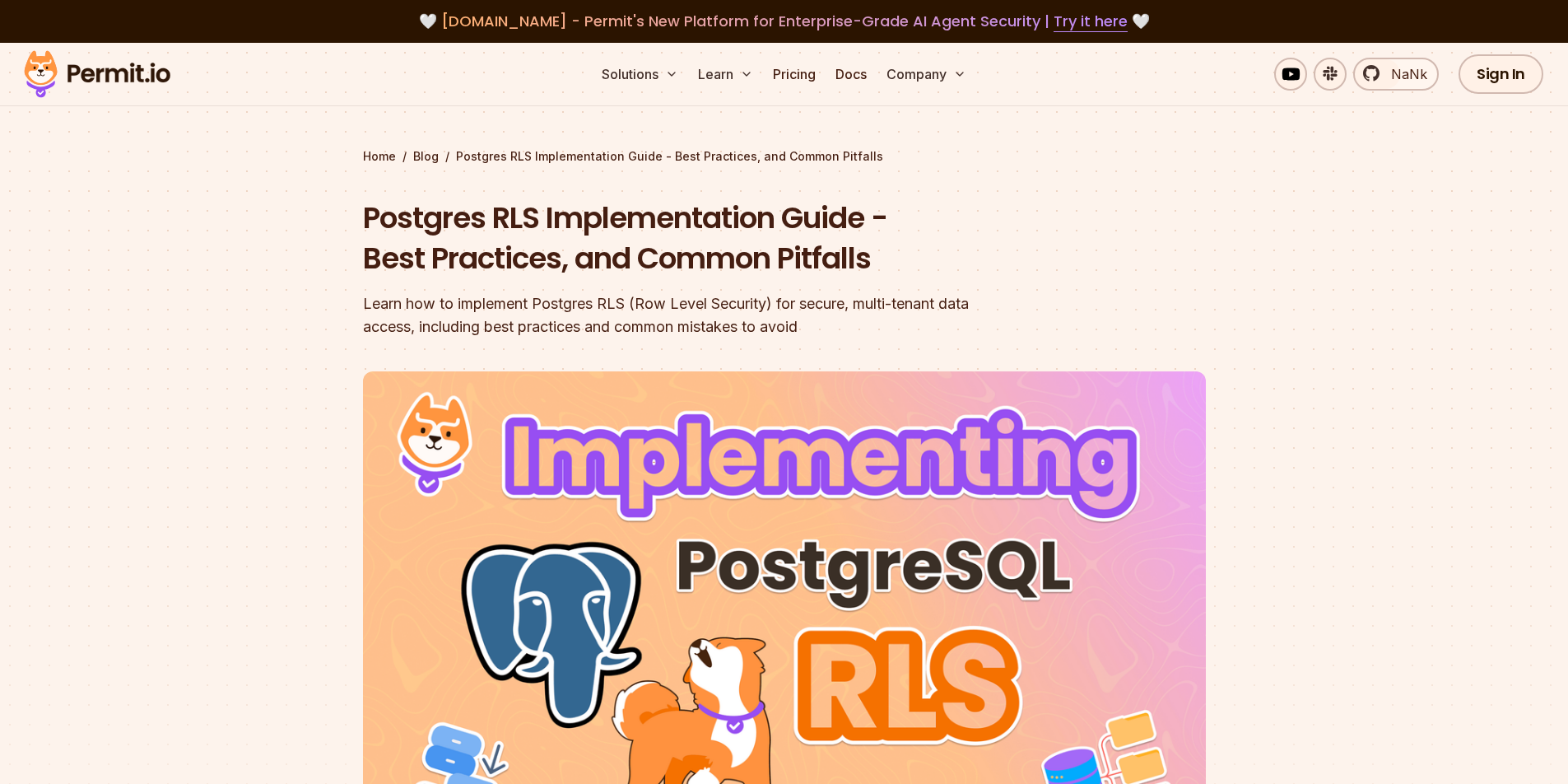
click at [445, 266] on h1 "Postgres RLS Implementation Guide - Best Practices, and Common Pitfalls" at bounding box center [678, 238] width 632 height 81
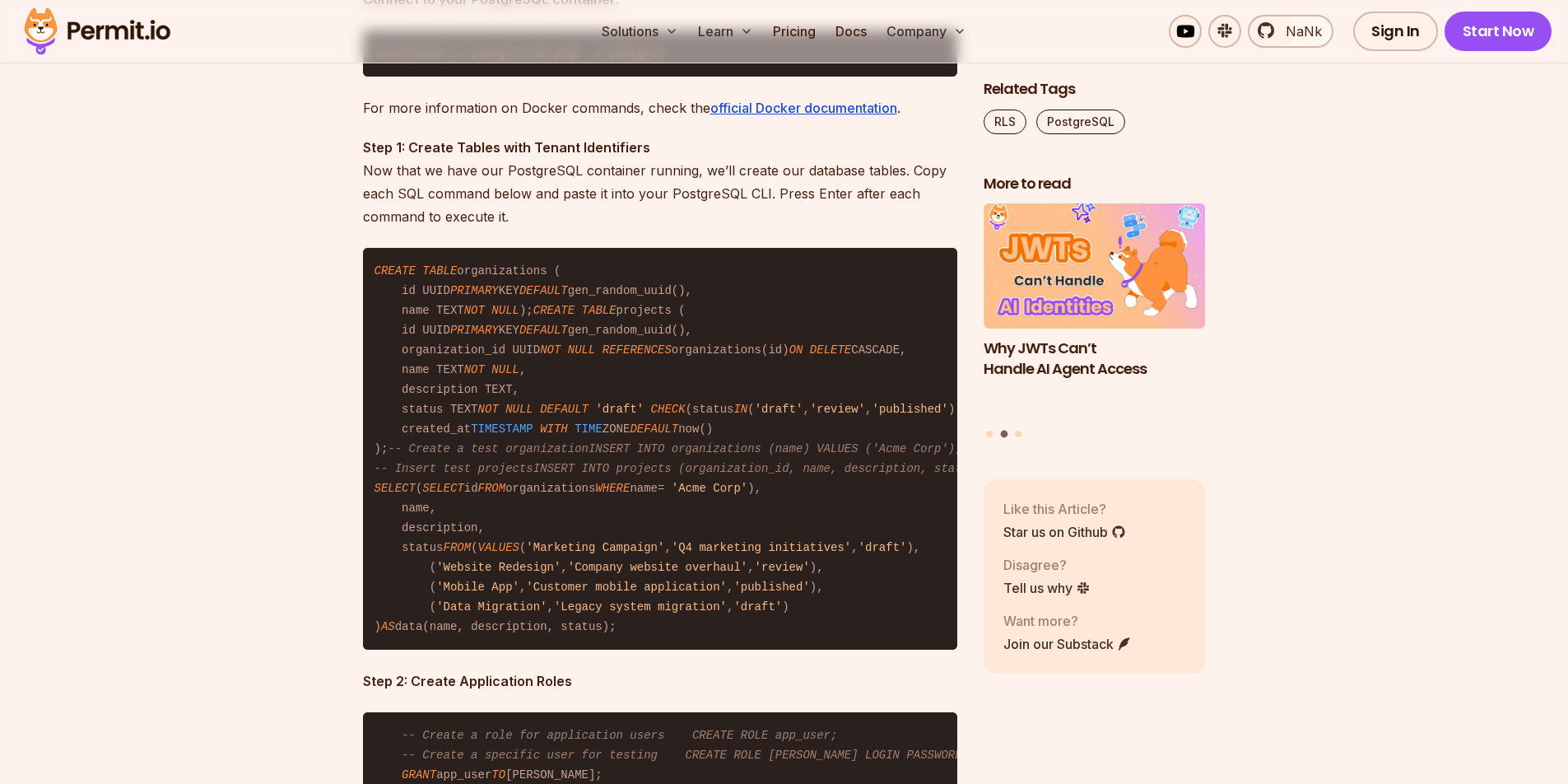
scroll to position [3542, 0]
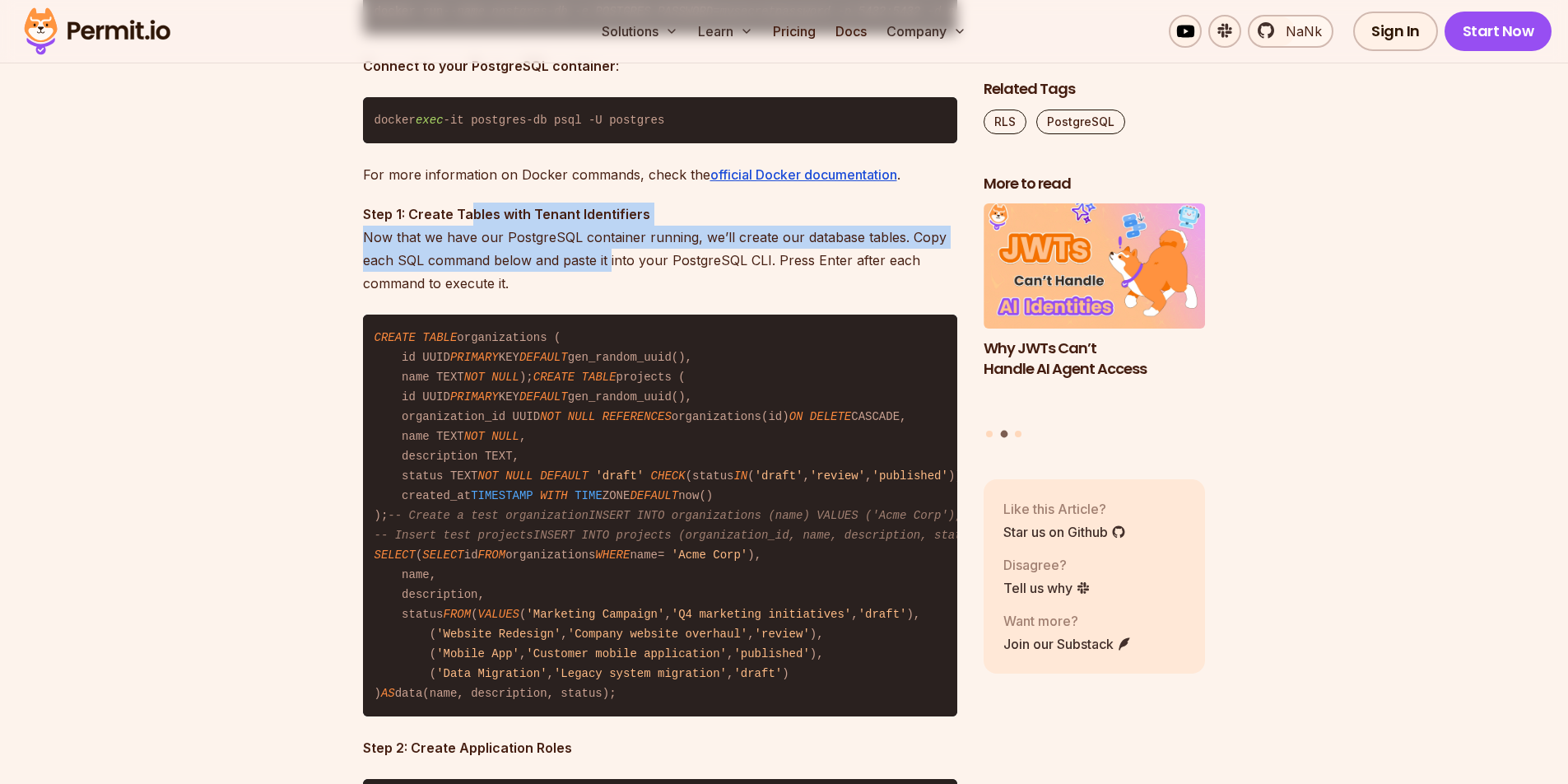
drag, startPoint x: 467, startPoint y: 226, endPoint x: 611, endPoint y: 258, distance: 147.5
click at [608, 257] on p "Step 1: Create Tables with Tenant Identifiers Now that we have our PostgreSQL c…" at bounding box center [659, 248] width 594 height 92
click at [611, 258] on p "Step 1: Create Tables with Tenant Identifiers Now that we have our PostgreSQL c…" at bounding box center [659, 248] width 594 height 92
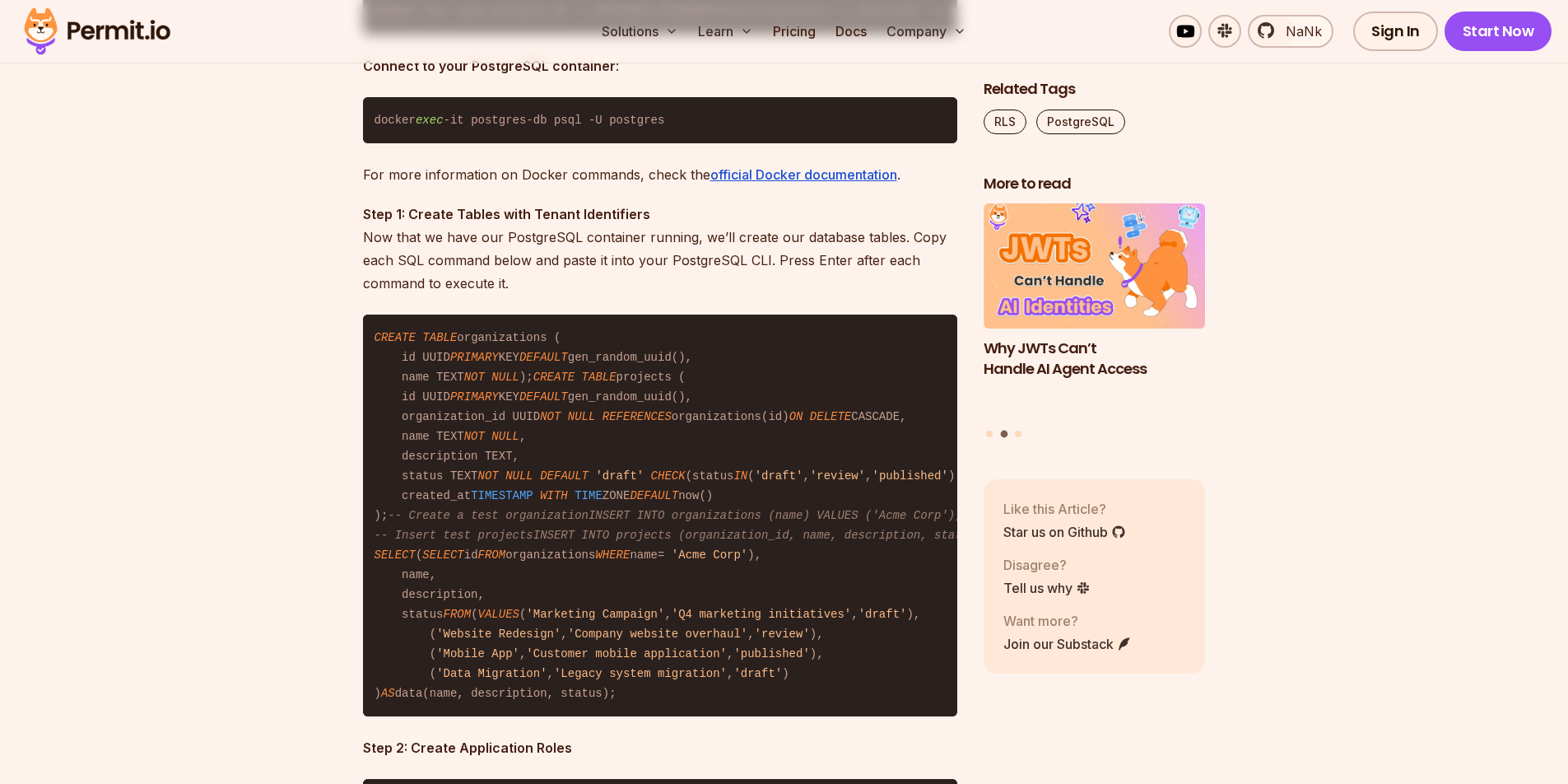
click at [592, 259] on p "Step 1: Create Tables with Tenant Identifiers Now that we have our PostgreSQL c…" at bounding box center [659, 248] width 594 height 92
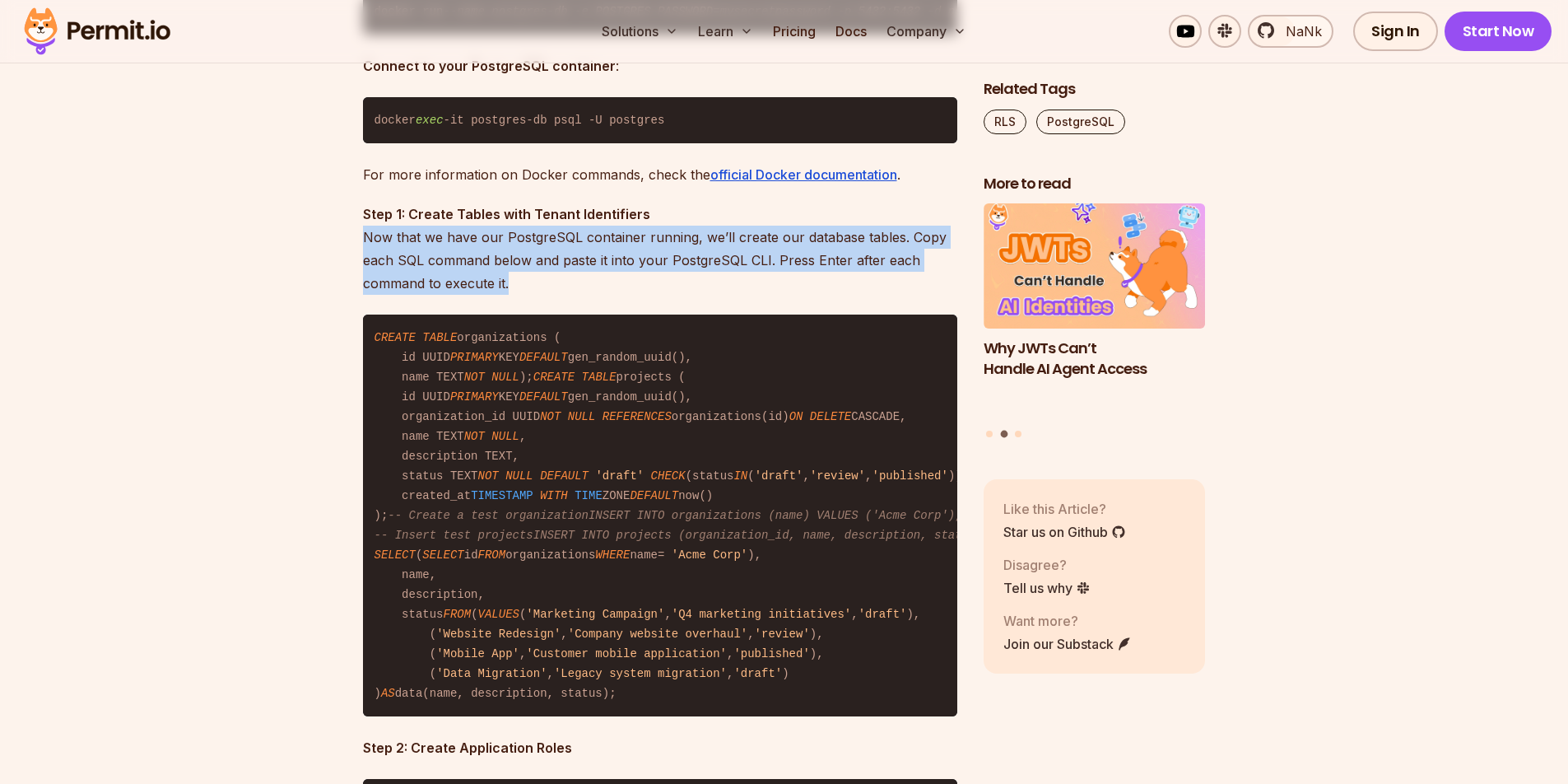
click at [592, 259] on p "Step 1: Create Tables with Tenant Identifiers Now that we have our PostgreSQL c…" at bounding box center [659, 248] width 594 height 92
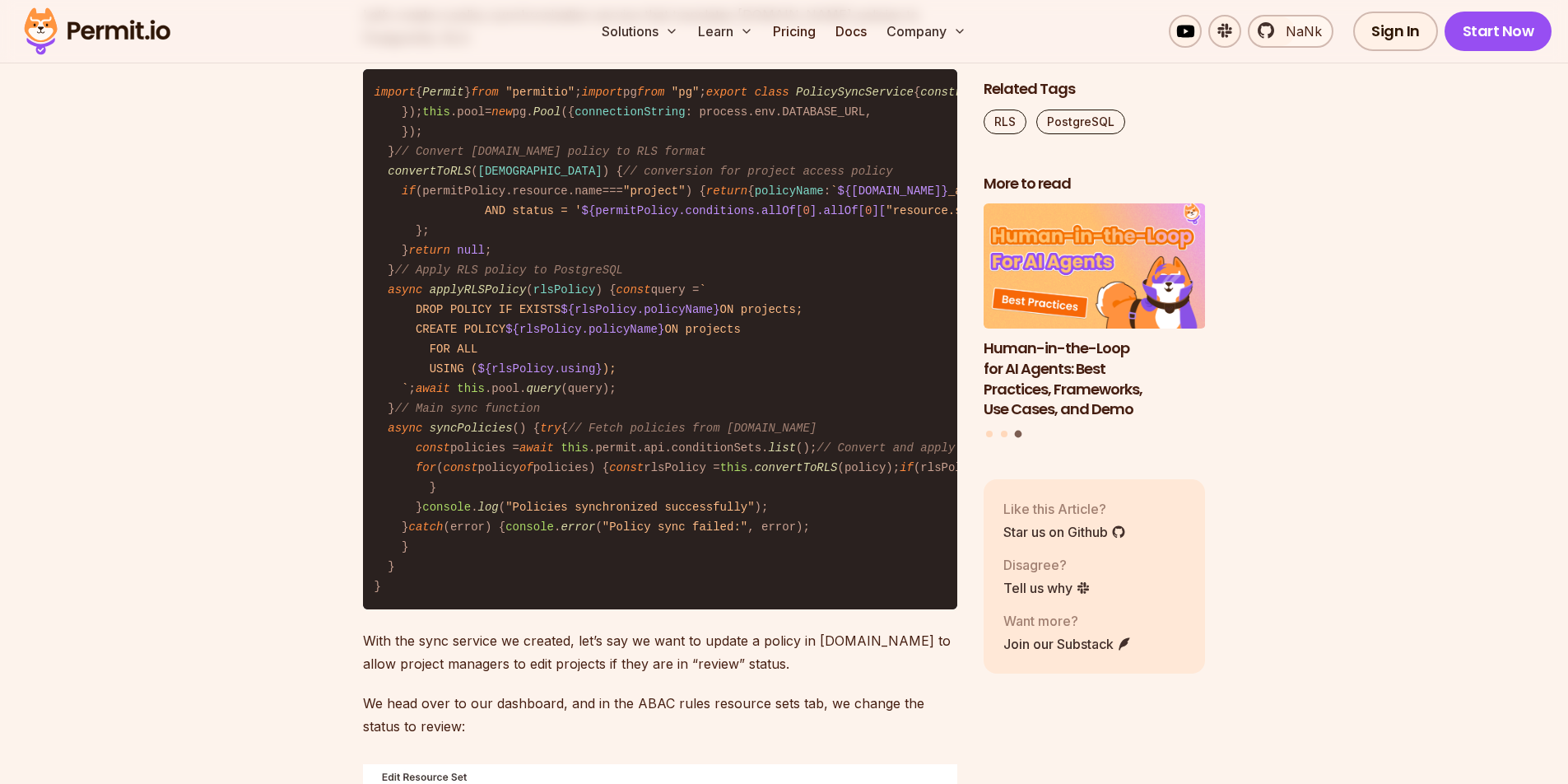
scroll to position [14449, 0]
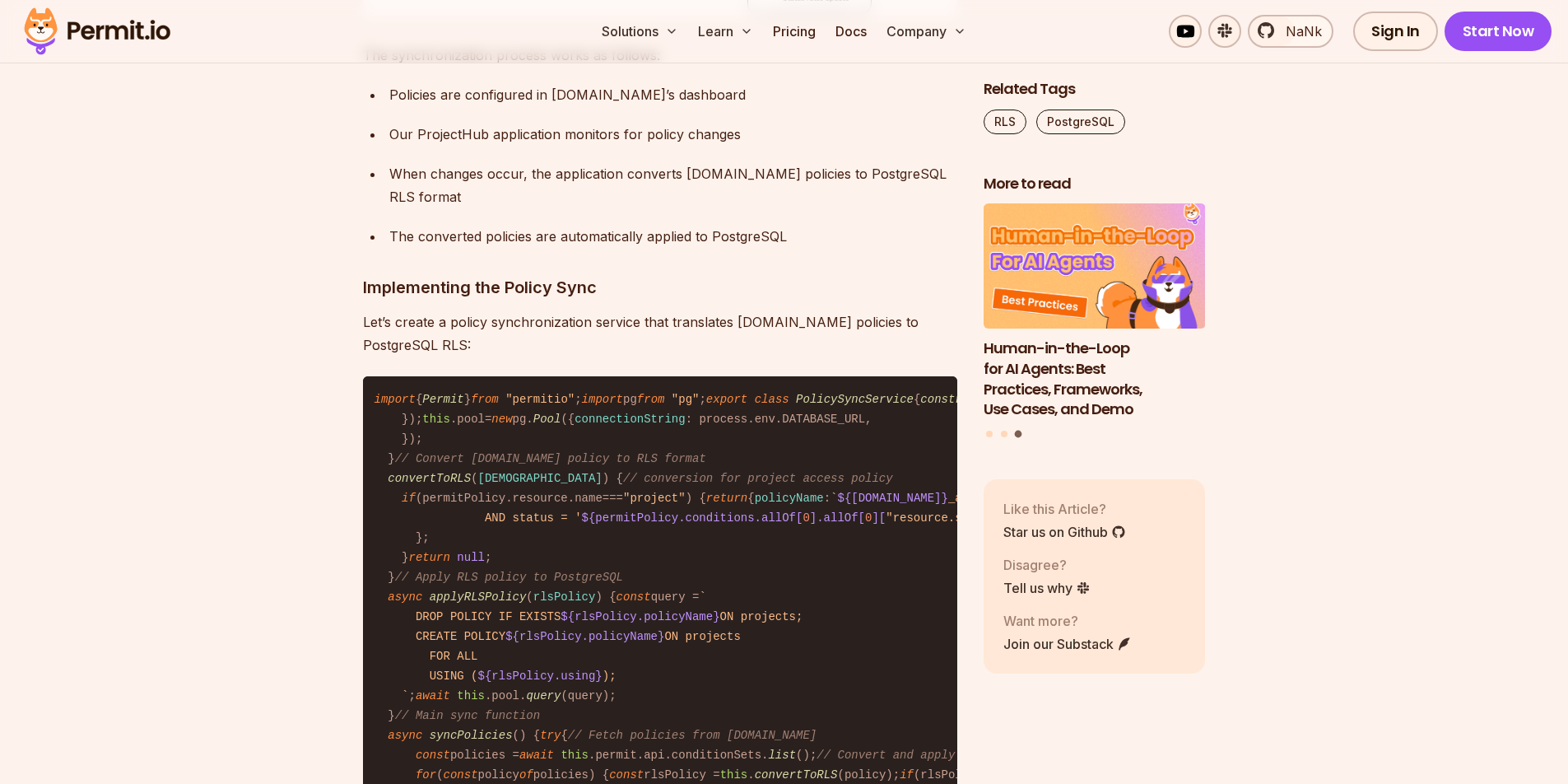
drag, startPoint x: 403, startPoint y: 359, endPoint x: 688, endPoint y: 453, distance: 300.1
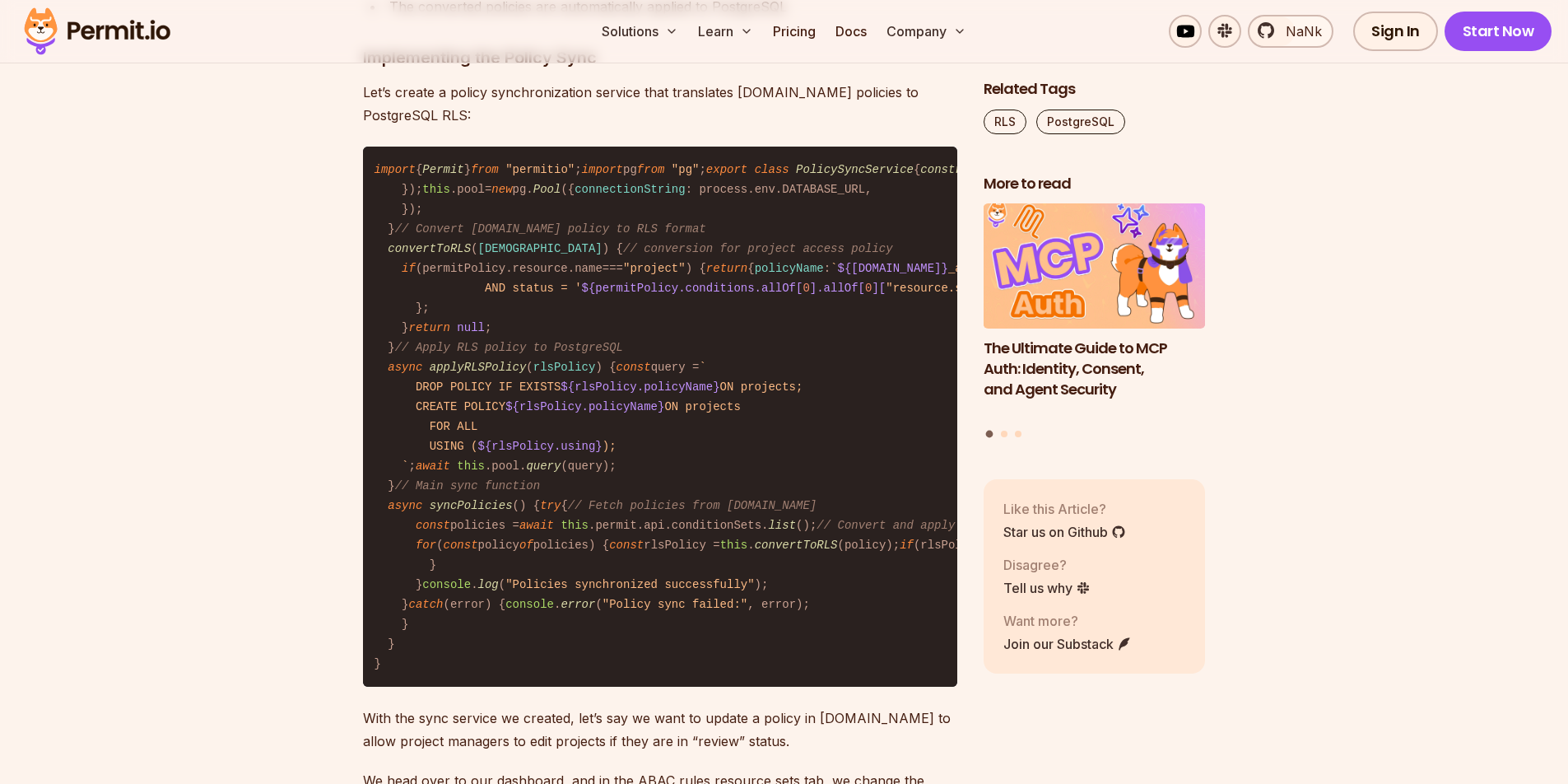
scroll to position [14938, 0]
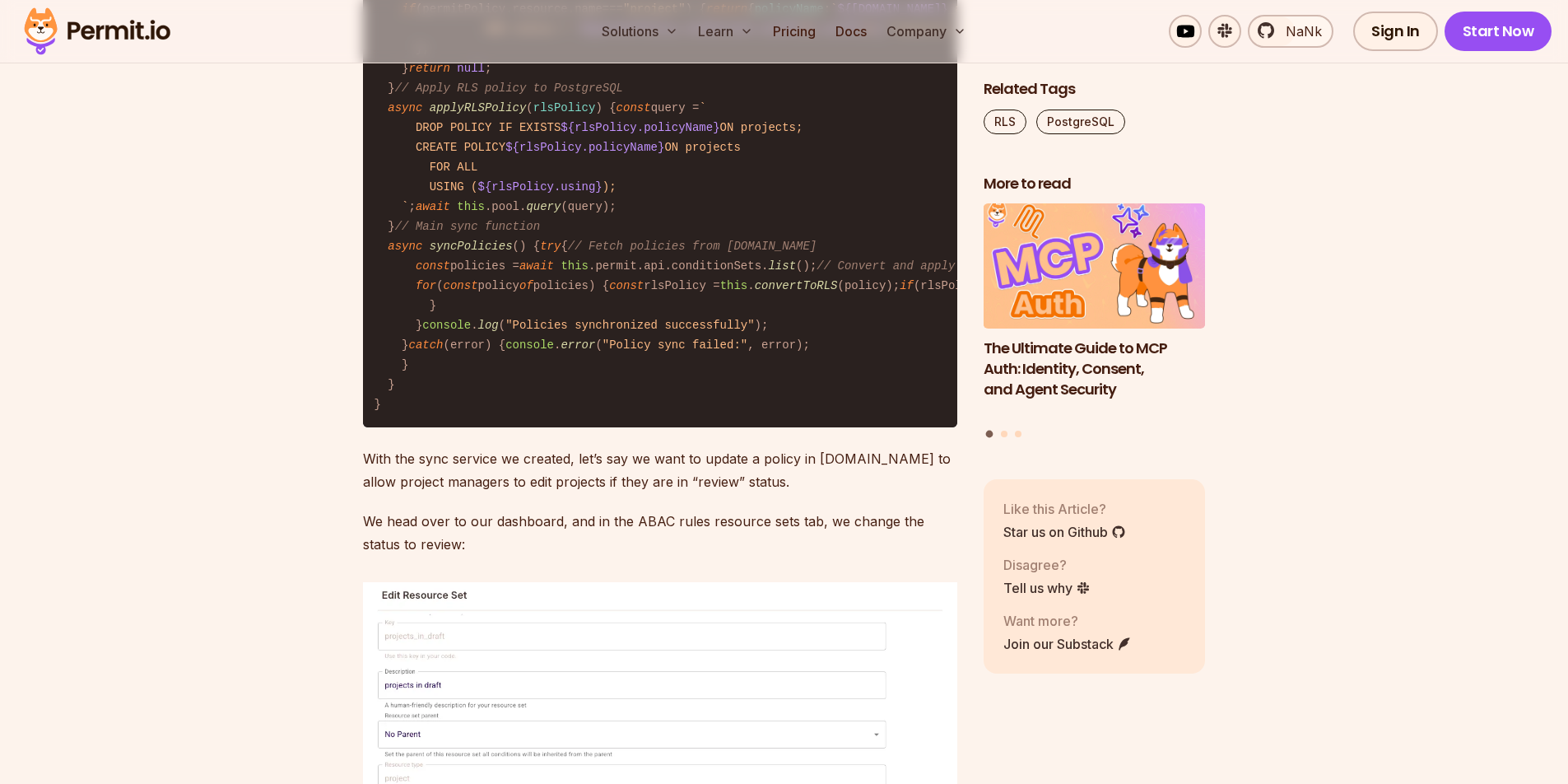
drag, startPoint x: 661, startPoint y: 351, endPoint x: 537, endPoint y: 310, distance: 130.6
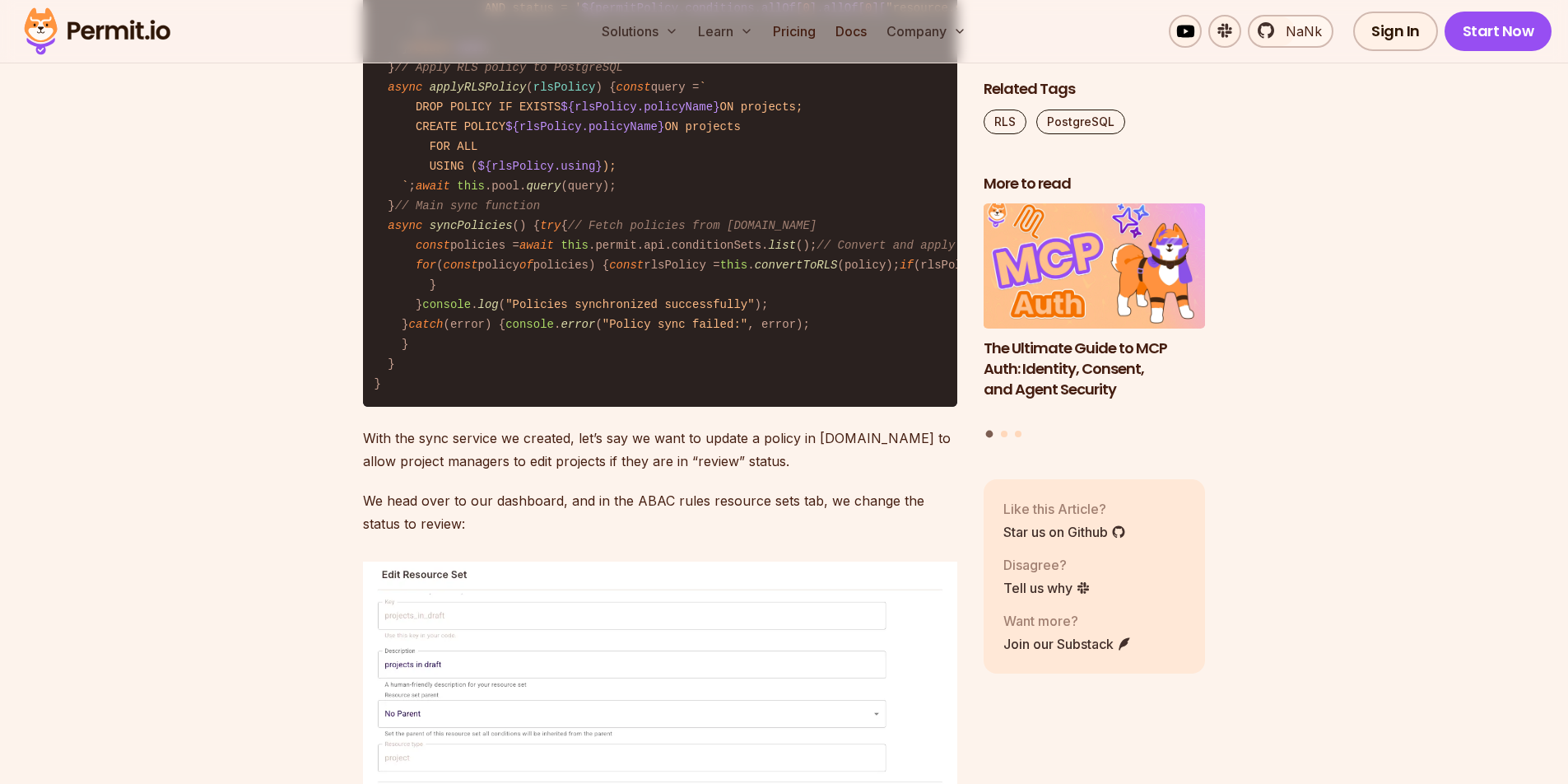
drag, startPoint x: 370, startPoint y: 339, endPoint x: 797, endPoint y: 334, distance: 427.0
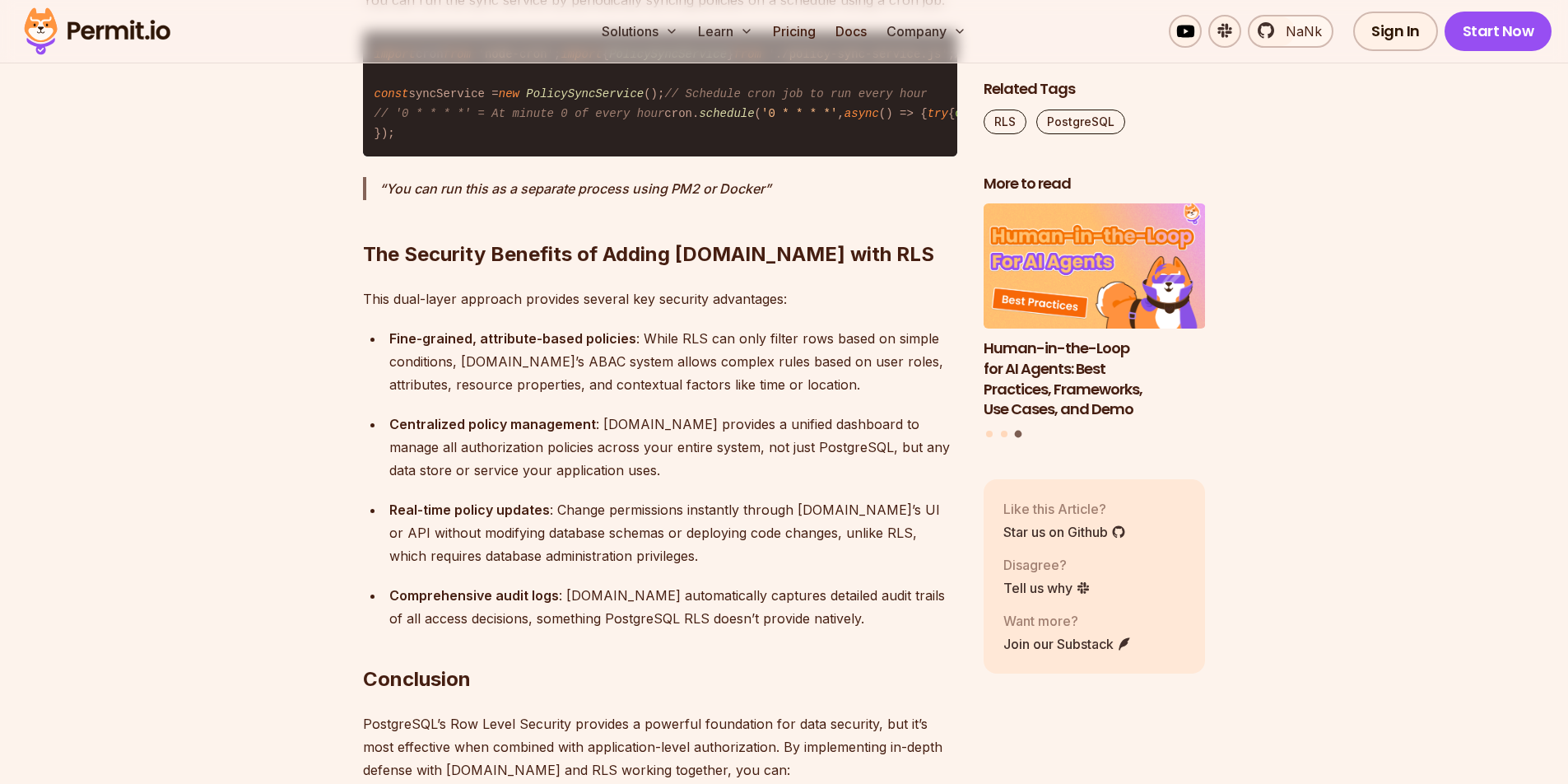
scroll to position [16395, 0]
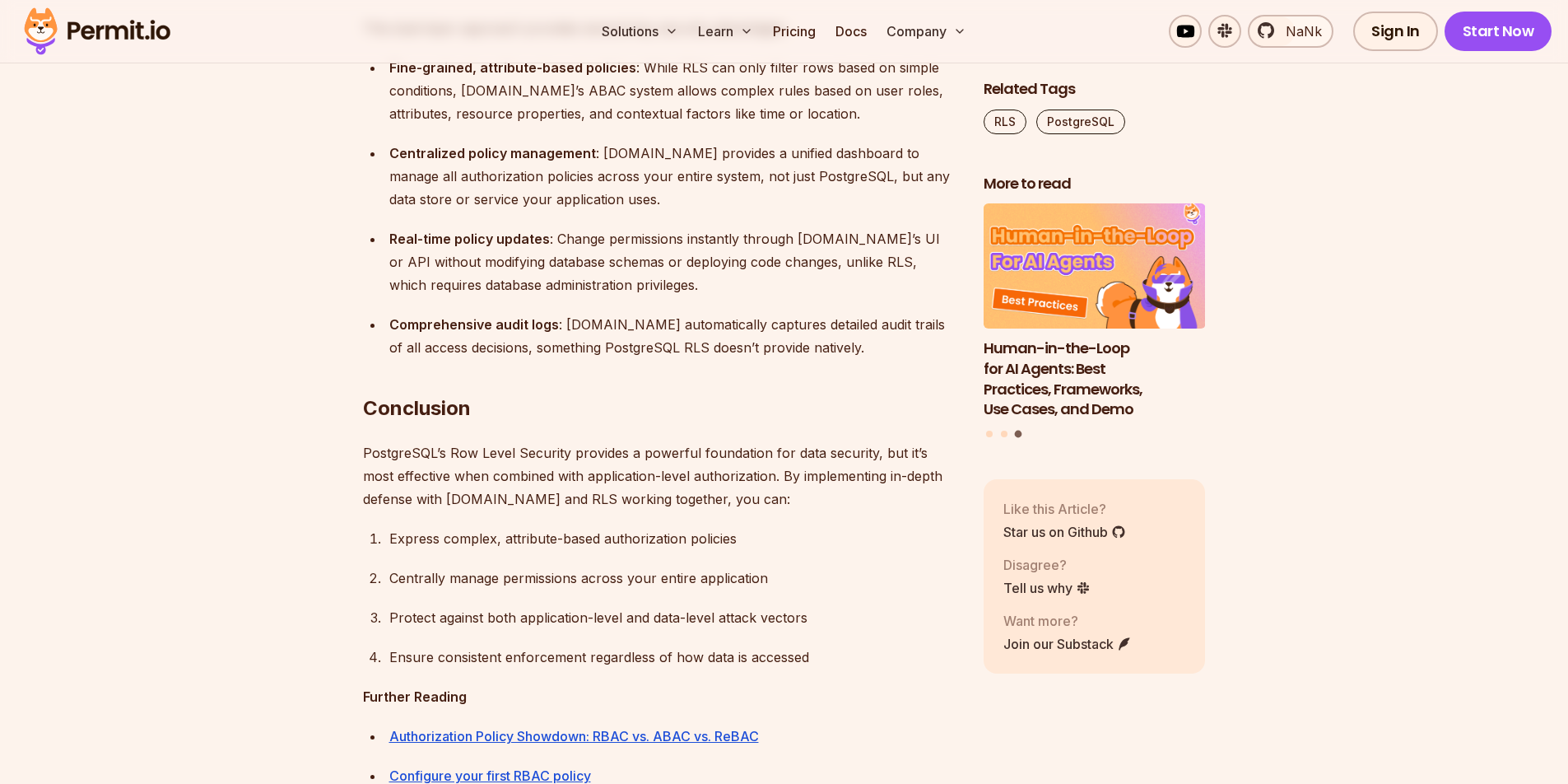
drag, startPoint x: 456, startPoint y: 334, endPoint x: 768, endPoint y: 425, distance: 325.0
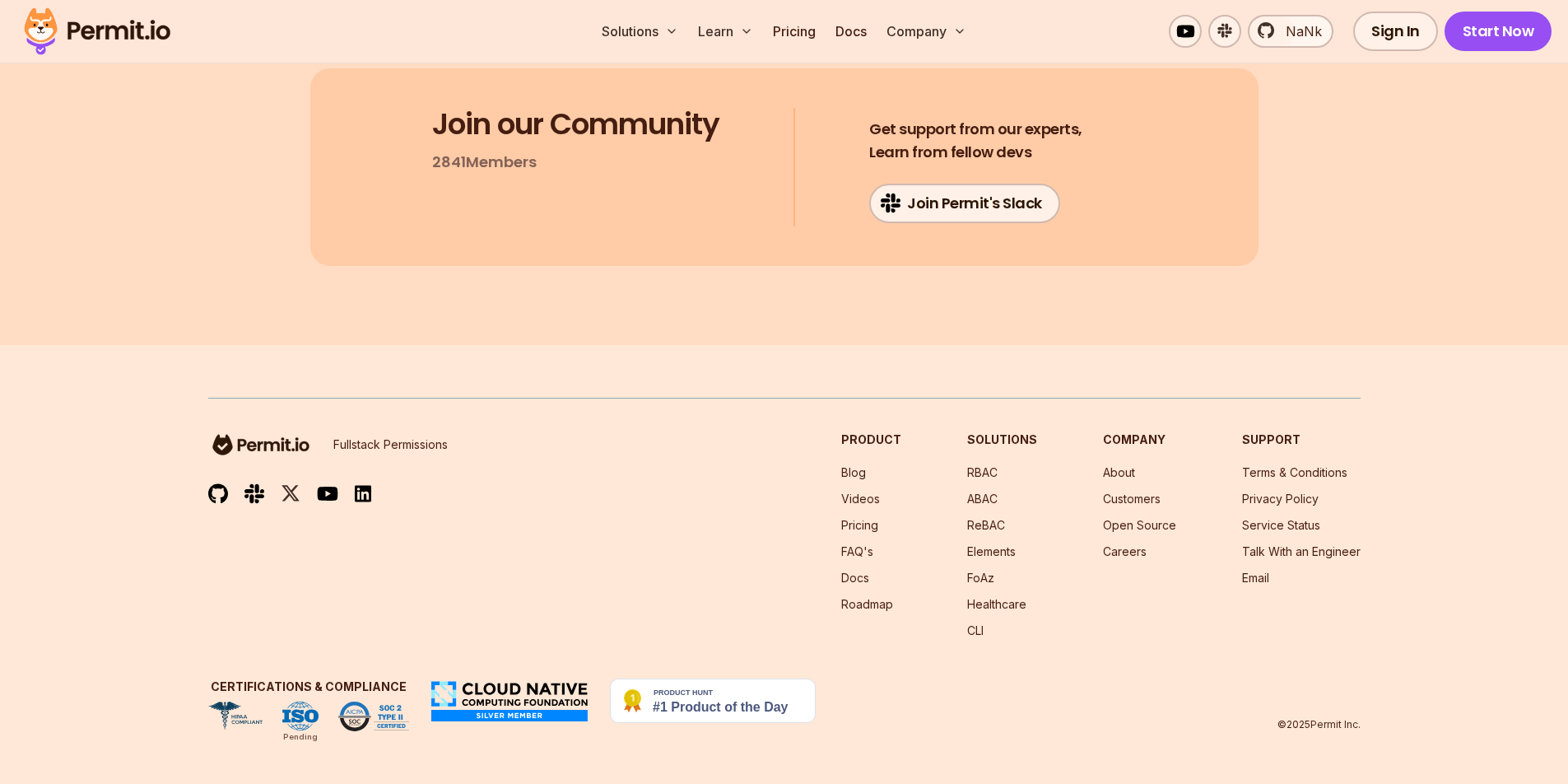
scroll to position [18177, 0]
drag, startPoint x: 407, startPoint y: 281, endPoint x: 618, endPoint y: 386, distance: 235.7
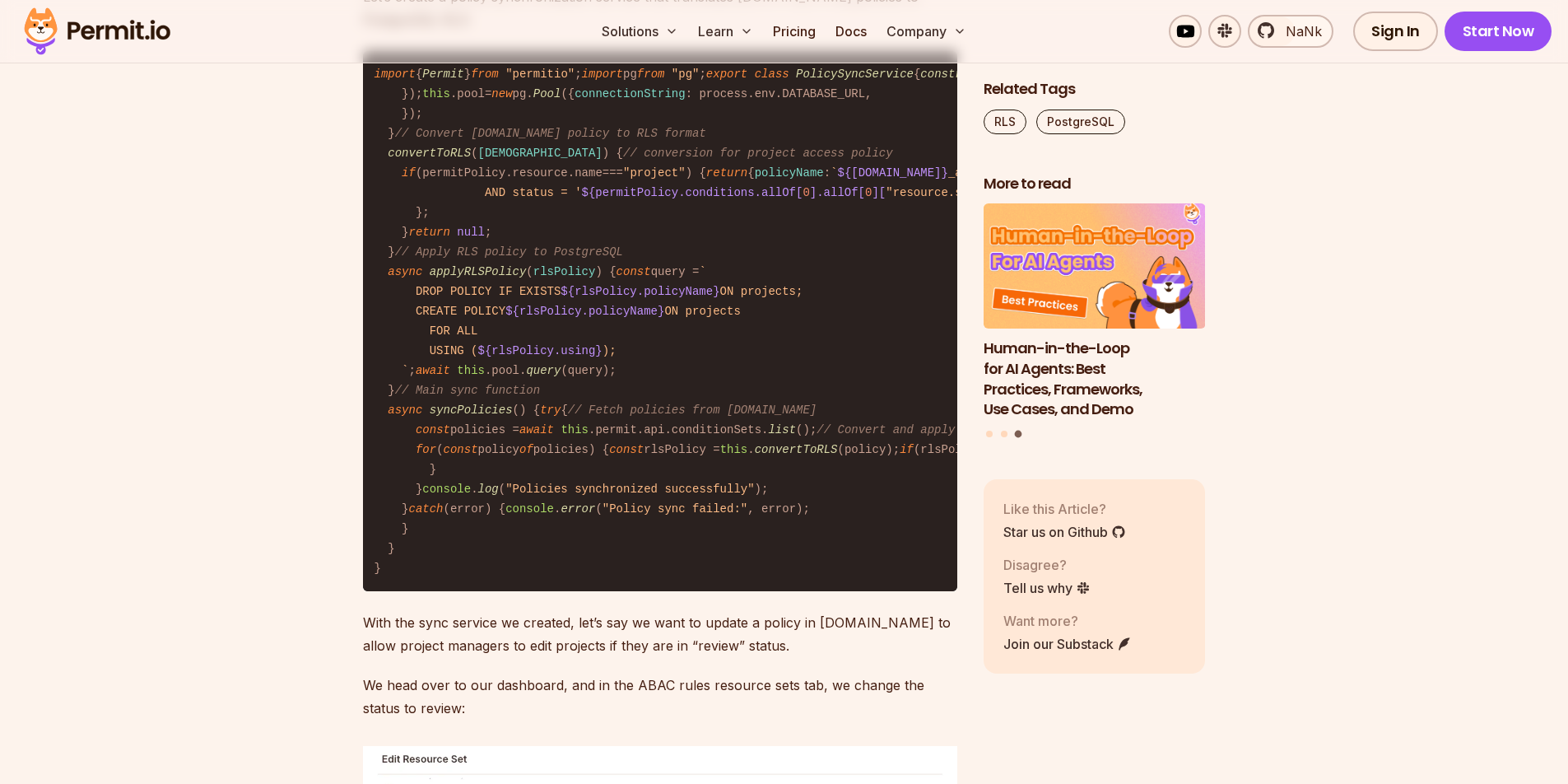
scroll to position [14622, 0]
